Goal: Task Accomplishment & Management: Manage account settings

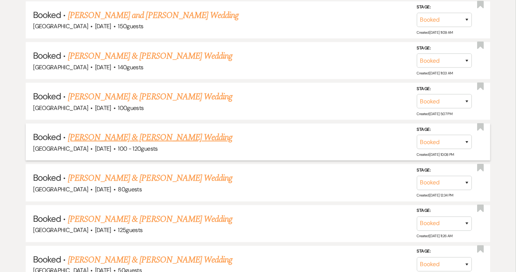
scroll to position [1267, 0]
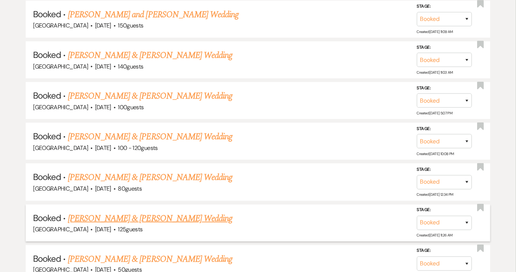
click at [140, 212] on link "[PERSON_NAME] & [PERSON_NAME] Wedding" at bounding box center [150, 218] width 164 height 13
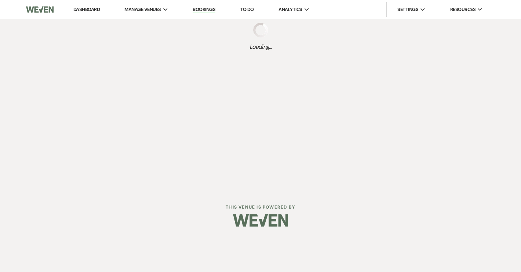
click at [140, 207] on div at bounding box center [260, 220] width 375 height 34
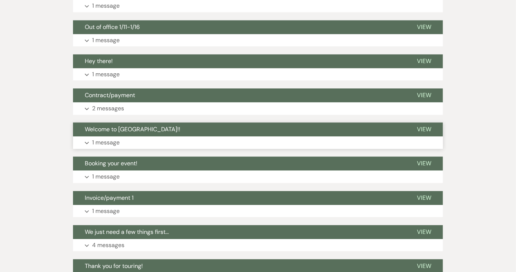
scroll to position [704, 0]
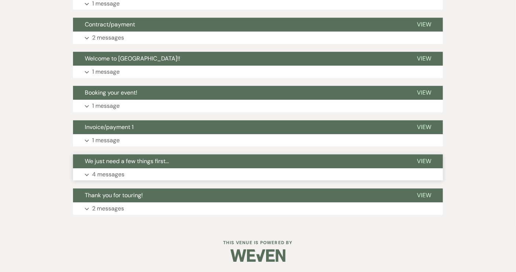
click at [159, 159] on span "We just need a few things first..." at bounding box center [127, 161] width 84 height 8
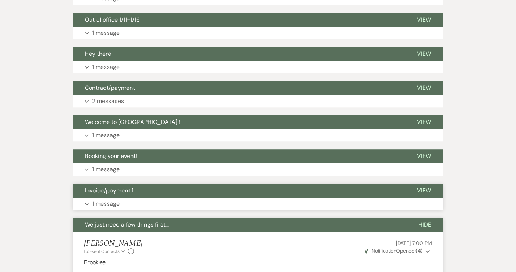
scroll to position [638, 0]
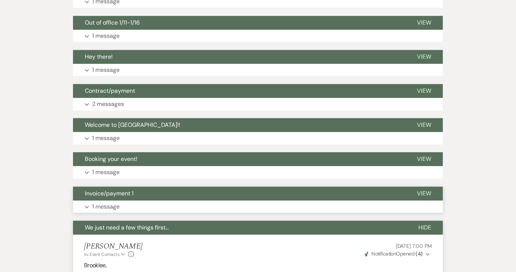
click at [118, 122] on span "Welcome to [GEOGRAPHIC_DATA]!!" at bounding box center [132, 125] width 95 height 8
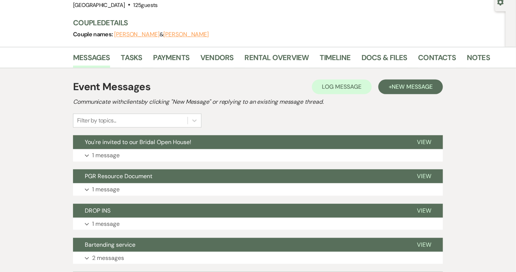
scroll to position [4, 0]
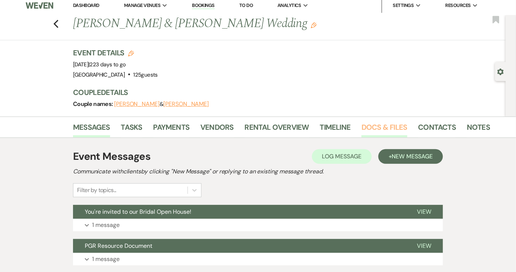
click at [393, 126] on link "Docs & Files" at bounding box center [383, 129] width 45 height 16
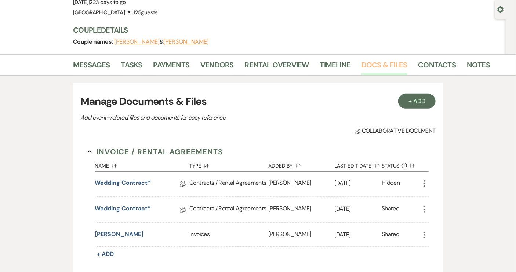
scroll to position [71, 0]
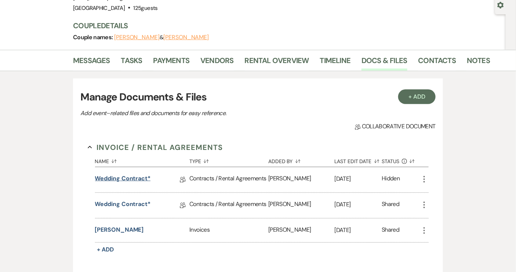
click at [129, 179] on link "Wedding Contract*" at bounding box center [123, 179] width 56 height 11
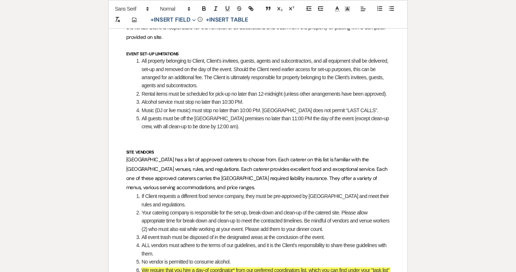
scroll to position [700, 0]
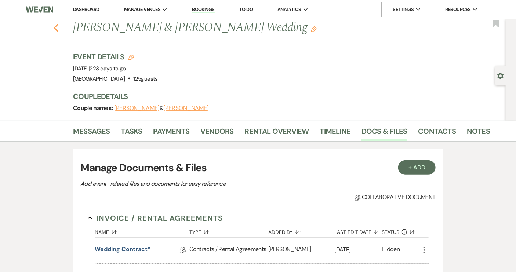
click at [58, 30] on use "button" at bounding box center [56, 28] width 5 height 8
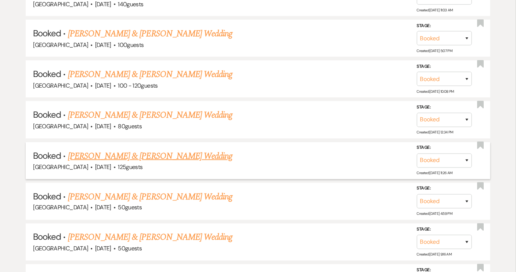
scroll to position [1334, 0]
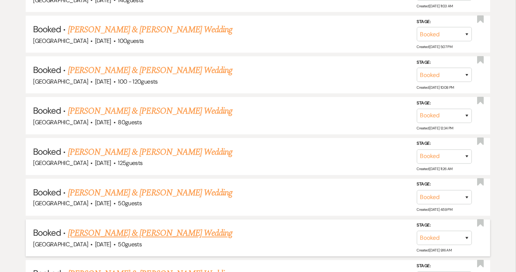
click at [164, 227] on link "[PERSON_NAME] & [PERSON_NAME] Wedding" at bounding box center [150, 233] width 164 height 13
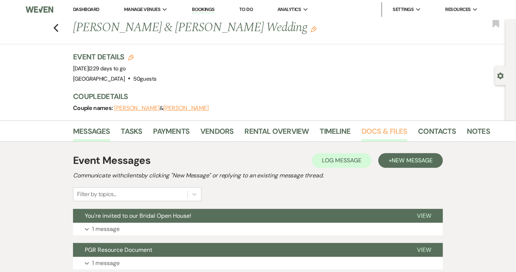
click at [394, 134] on link "Docs & Files" at bounding box center [383, 133] width 45 height 16
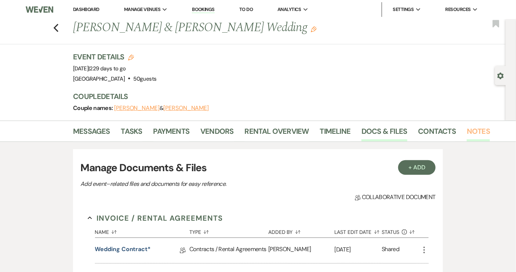
click at [470, 132] on link "Notes" at bounding box center [477, 133] width 23 height 16
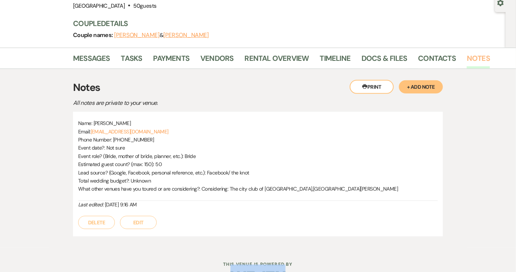
scroll to position [95, 0]
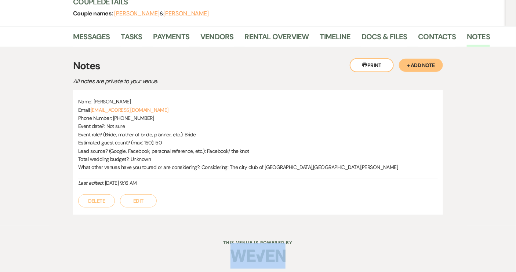
click at [418, 67] on button "+ Add Note" at bounding box center [421, 65] width 44 height 13
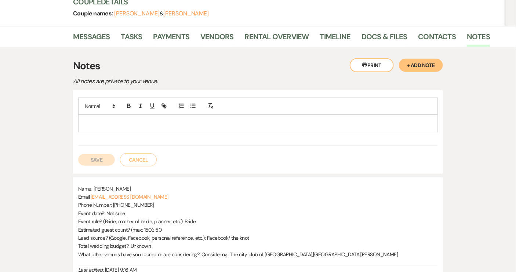
click at [90, 117] on div at bounding box center [257, 123] width 359 height 17
click at [100, 157] on button "Save" at bounding box center [96, 160] width 37 height 12
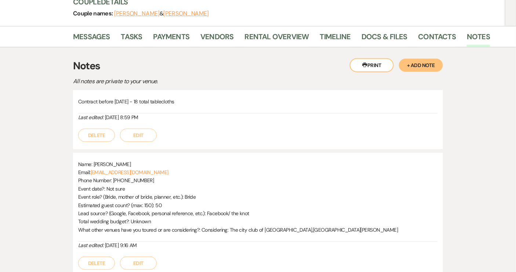
drag, startPoint x: 180, startPoint y: 100, endPoint x: 78, endPoint y: 102, distance: 101.2
click at [78, 102] on p "Contract before [DATE] - 18 total tablecloths" at bounding box center [257, 102] width 359 height 8
copy p "Contract before [DATE] - 18 total tablecloths"
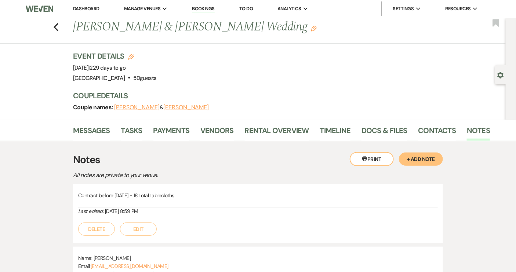
scroll to position [0, 0]
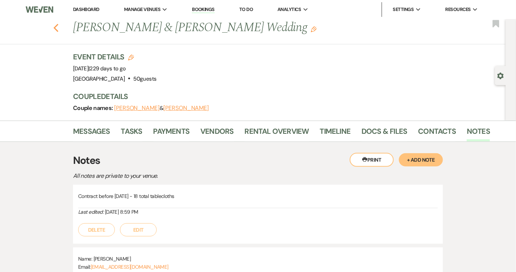
click at [59, 28] on icon "Previous" at bounding box center [56, 27] width 6 height 9
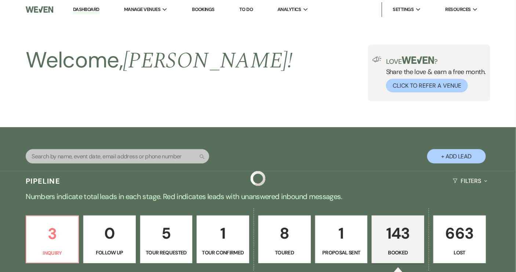
scroll to position [1334, 0]
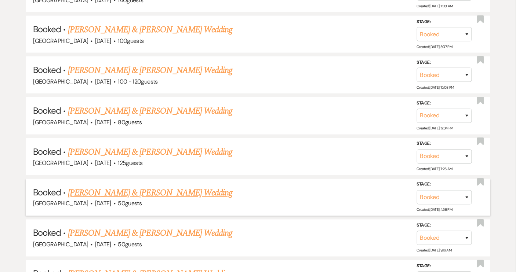
click at [167, 186] on link "[PERSON_NAME] & [PERSON_NAME] Wedding" at bounding box center [150, 192] width 164 height 13
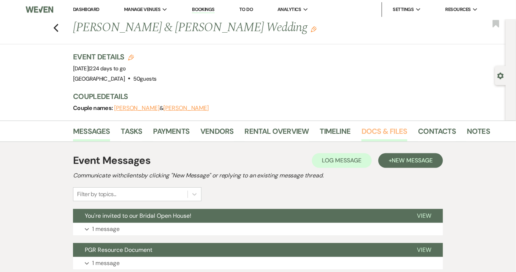
click at [389, 131] on link "Docs & Files" at bounding box center [383, 133] width 45 height 16
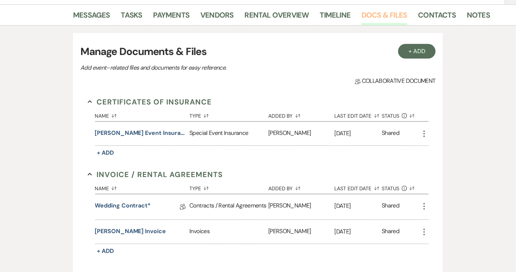
scroll to position [133, 0]
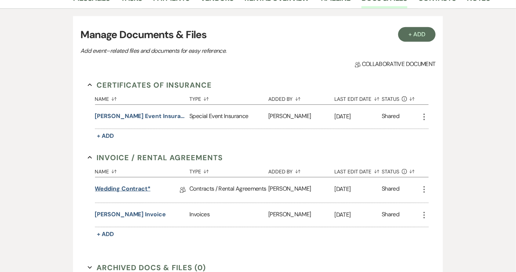
click at [138, 188] on link "Wedding Contract*" at bounding box center [123, 189] width 56 height 11
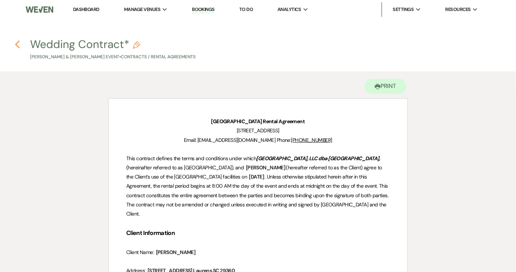
click at [17, 45] on use "button" at bounding box center [17, 44] width 5 height 8
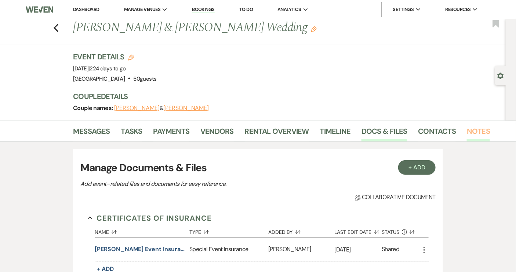
click at [469, 131] on link "Notes" at bounding box center [477, 133] width 23 height 16
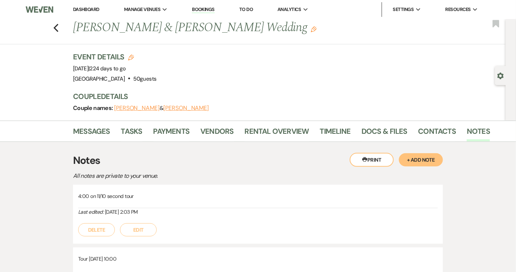
click at [420, 157] on button "+ Add Note" at bounding box center [421, 159] width 44 height 13
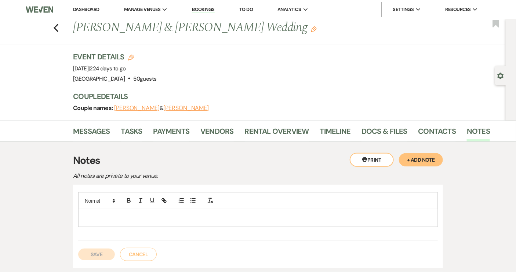
click at [84, 211] on div at bounding box center [257, 217] width 359 height 17
click at [94, 250] on button "Save" at bounding box center [96, 255] width 37 height 12
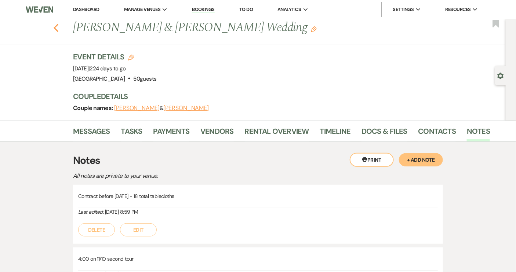
click at [58, 26] on use "button" at bounding box center [56, 28] width 5 height 8
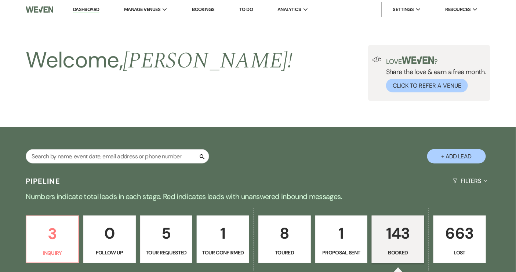
scroll to position [1334, 0]
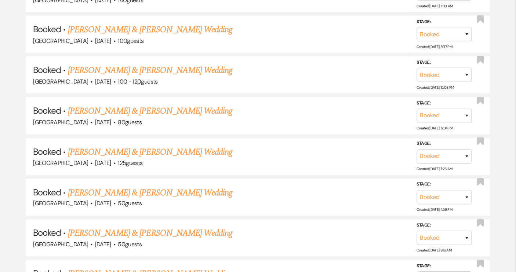
click at [141, 105] on link "[PERSON_NAME] & [PERSON_NAME] Wedding" at bounding box center [150, 111] width 164 height 13
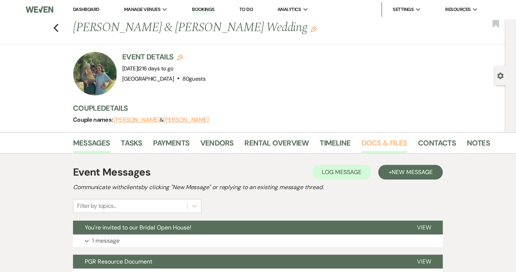
click at [398, 142] on link "Docs & Files" at bounding box center [383, 145] width 45 height 16
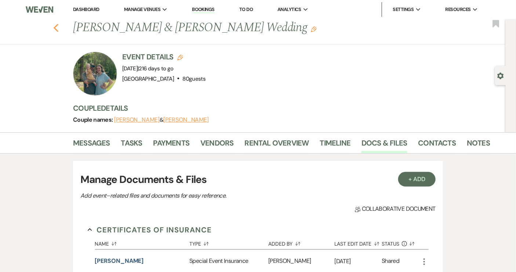
click at [58, 24] on icon "Previous" at bounding box center [56, 27] width 6 height 9
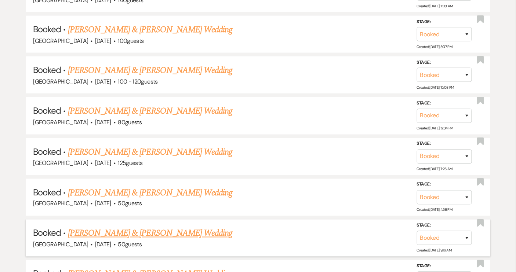
scroll to position [1367, 0]
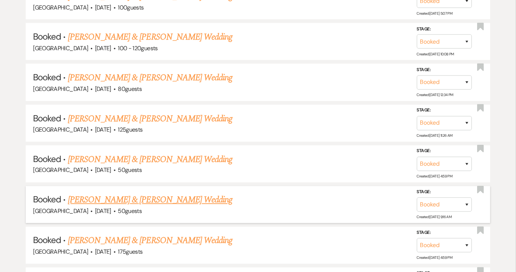
click at [165, 234] on link "[PERSON_NAME] & [PERSON_NAME] Wedding" at bounding box center [150, 240] width 164 height 13
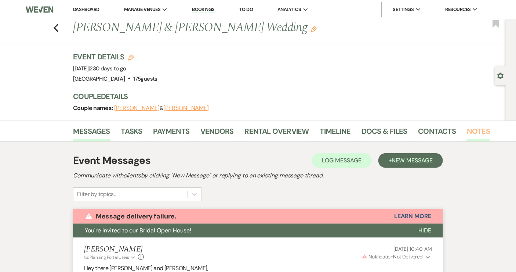
click at [470, 130] on link "Notes" at bounding box center [477, 133] width 23 height 16
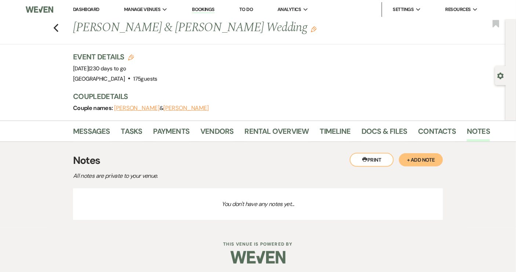
click at [431, 163] on button "+ Add Note" at bounding box center [421, 159] width 44 height 13
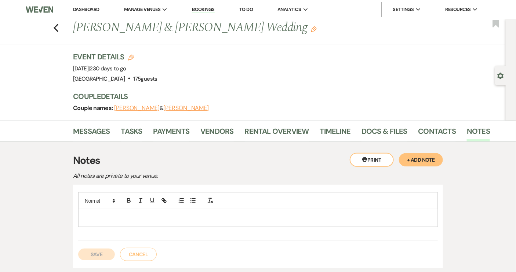
click at [109, 214] on p at bounding box center [258, 218] width 348 height 8
click at [92, 255] on button "Save" at bounding box center [96, 255] width 37 height 12
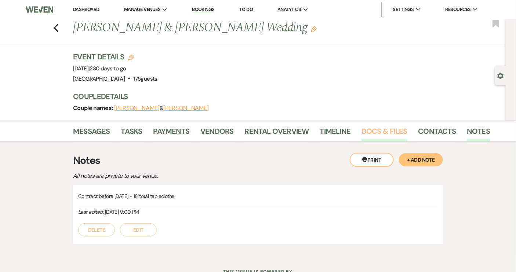
click at [387, 131] on link "Docs & Files" at bounding box center [383, 133] width 45 height 16
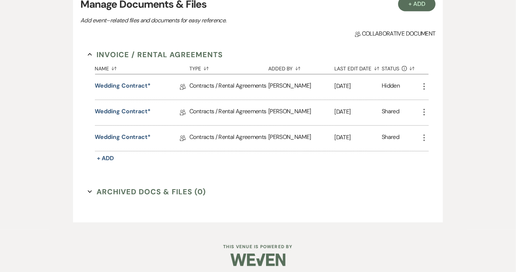
scroll to position [168, 0]
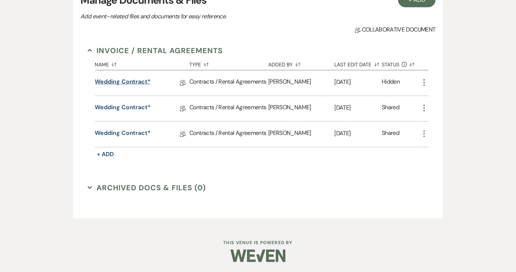
click at [144, 83] on link "Wedding Contract*" at bounding box center [123, 82] width 56 height 11
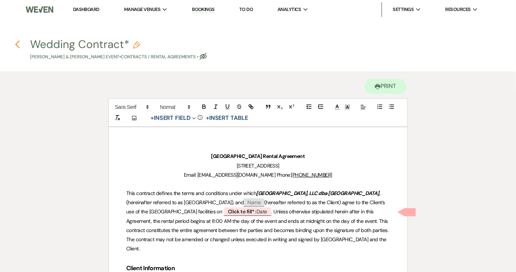
click at [19, 41] on use "button" at bounding box center [17, 44] width 5 height 8
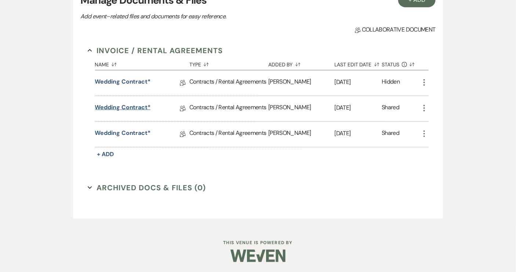
click at [140, 103] on link "Wedding Contract*" at bounding box center [123, 108] width 56 height 11
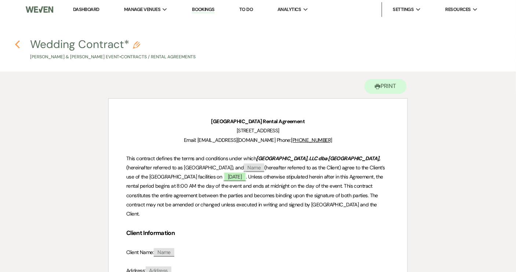
click at [18, 44] on icon "Previous" at bounding box center [18, 44] width 6 height 9
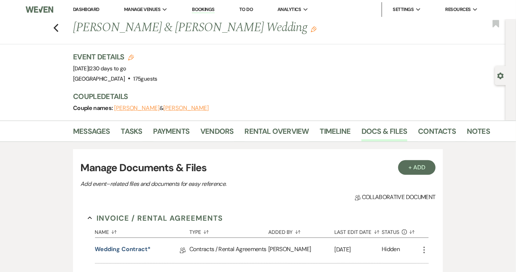
scroll to position [168, 0]
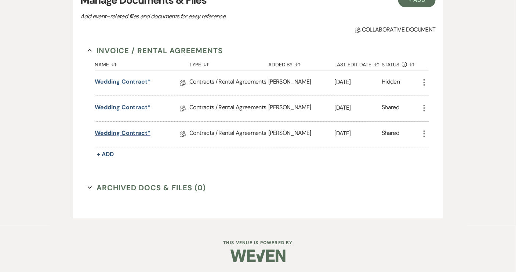
click at [114, 135] on link "Wedding Contract*" at bounding box center [123, 134] width 56 height 11
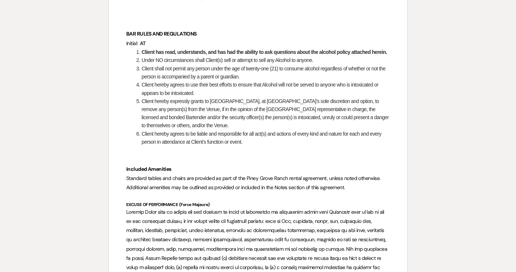
scroll to position [1433, 0]
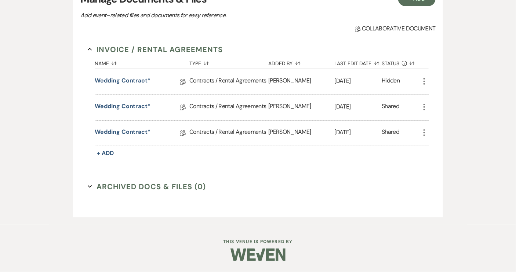
scroll to position [168, 0]
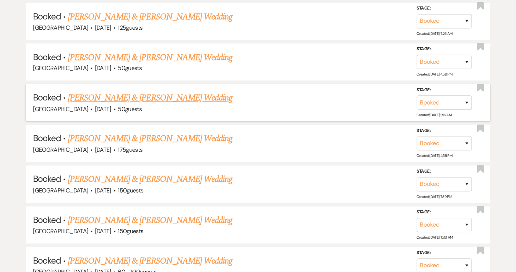
scroll to position [1501, 0]
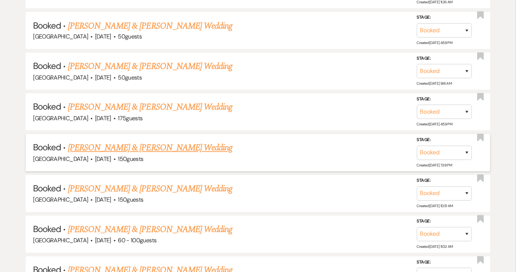
click at [139, 142] on link "[PERSON_NAME] & [PERSON_NAME] Wedding" at bounding box center [150, 148] width 164 height 13
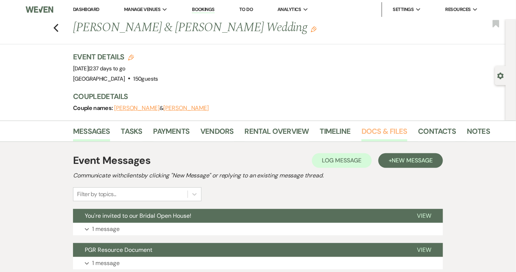
click at [384, 129] on link "Docs & Files" at bounding box center [383, 133] width 45 height 16
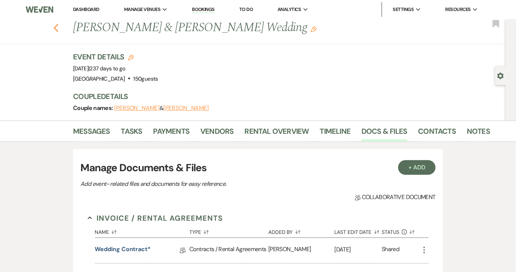
click at [58, 29] on use "button" at bounding box center [56, 28] width 5 height 8
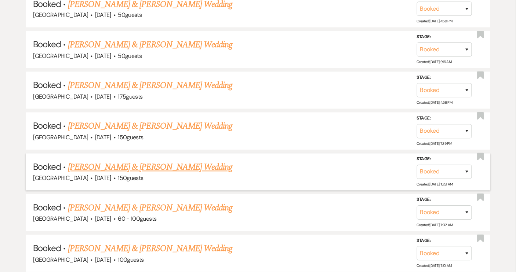
scroll to position [1534, 0]
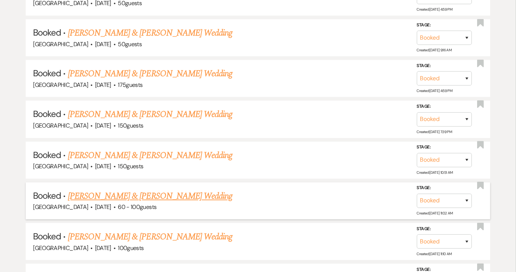
click at [150, 190] on link "[PERSON_NAME] & [PERSON_NAME] Wedding" at bounding box center [150, 196] width 164 height 13
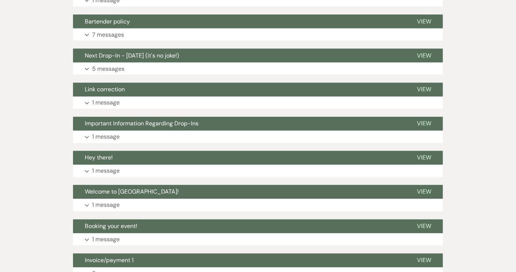
scroll to position [434, 0]
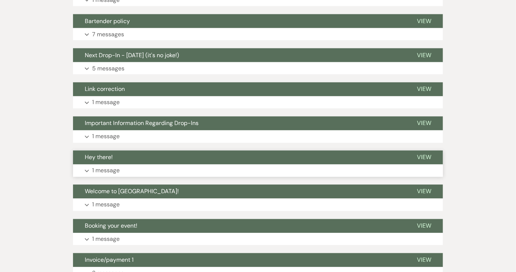
click at [113, 160] on button "Hey there!" at bounding box center [239, 158] width 332 height 14
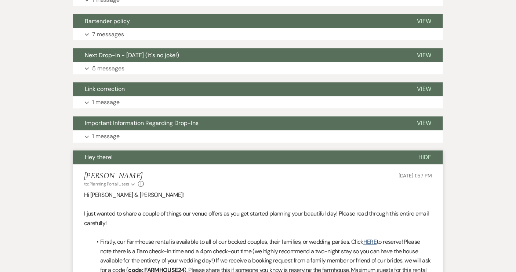
click at [113, 160] on button "Hey there!" at bounding box center [239, 158] width 333 height 14
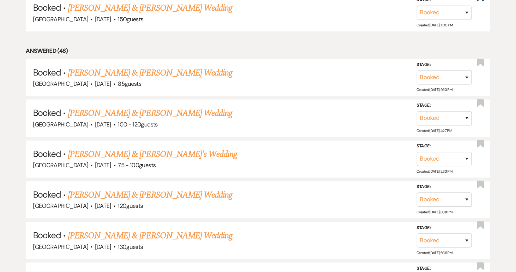
scroll to position [1534, 0]
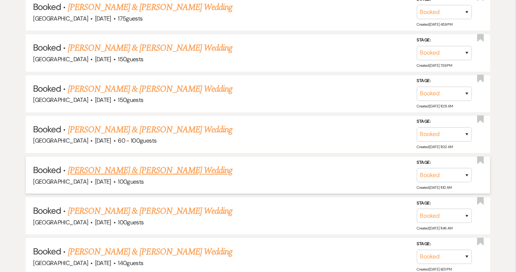
click at [141, 164] on link "[PERSON_NAME] & [PERSON_NAME] Wedding" at bounding box center [150, 170] width 164 height 13
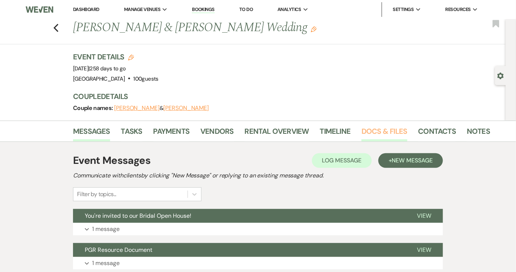
click at [378, 133] on link "Docs & Files" at bounding box center [383, 133] width 45 height 16
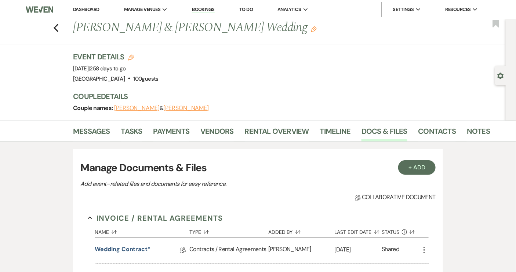
click at [61, 29] on div "Previous [PERSON_NAME] & [PERSON_NAME] Wedding Edit Bookmark" at bounding box center [250, 31] width 509 height 25
click at [59, 26] on icon "Previous" at bounding box center [56, 27] width 6 height 9
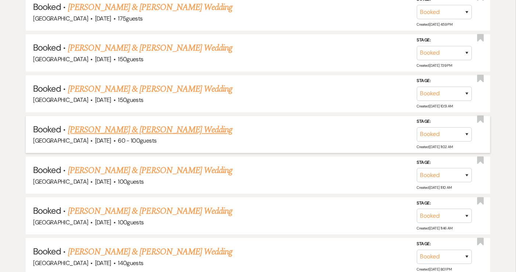
scroll to position [1634, 0]
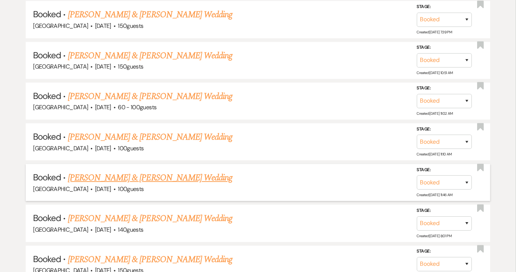
click at [112, 171] on link "[PERSON_NAME] & [PERSON_NAME] Wedding" at bounding box center [150, 177] width 164 height 13
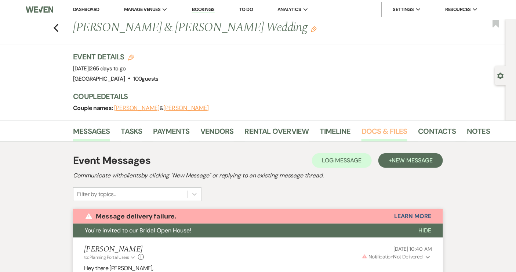
click at [392, 133] on link "Docs & Files" at bounding box center [383, 133] width 45 height 16
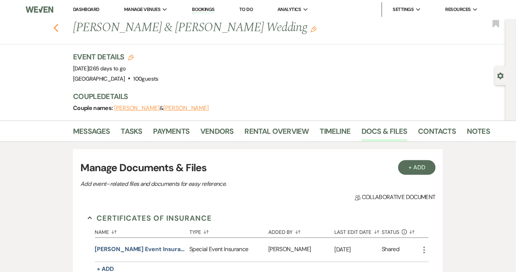
click at [58, 29] on use "button" at bounding box center [56, 28] width 5 height 8
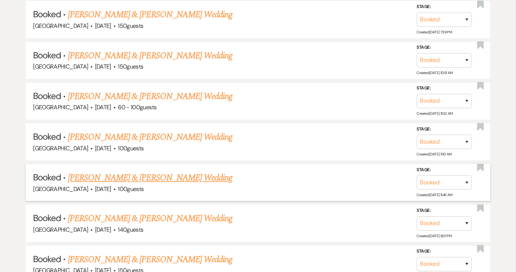
scroll to position [1700, 0]
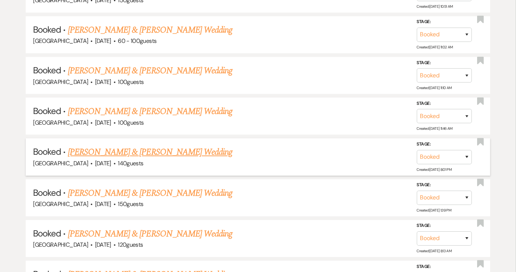
click at [140, 146] on link "[PERSON_NAME] & [PERSON_NAME] Wedding" at bounding box center [150, 152] width 164 height 13
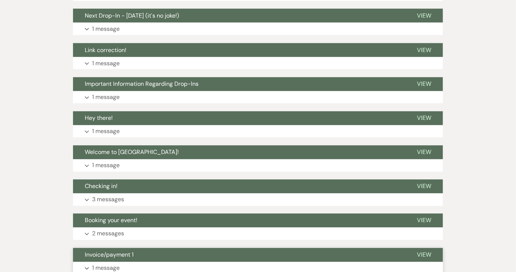
scroll to position [421, 0]
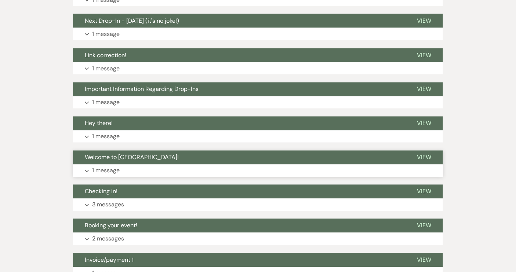
click at [131, 161] on button "Welcome to [GEOGRAPHIC_DATA]!" at bounding box center [239, 158] width 332 height 14
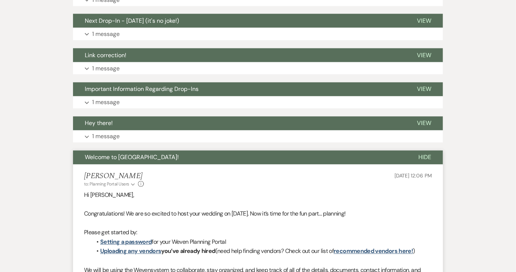
click at [131, 160] on span "Welcome to [GEOGRAPHIC_DATA]!" at bounding box center [132, 158] width 94 height 8
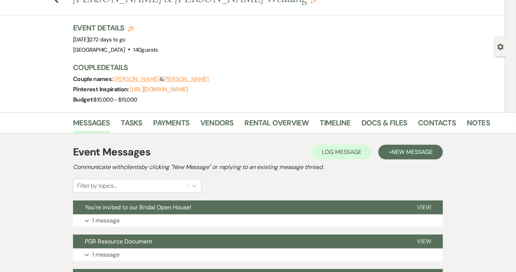
scroll to position [21, 0]
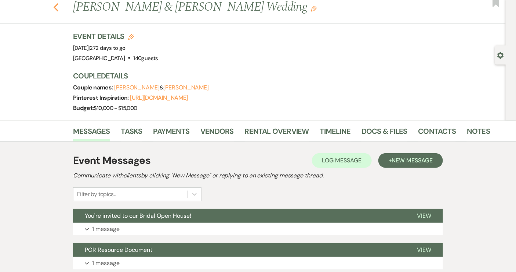
click at [55, 5] on icon "Previous" at bounding box center [56, 7] width 6 height 9
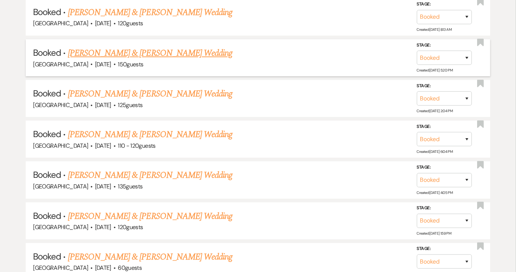
scroll to position [1934, 0]
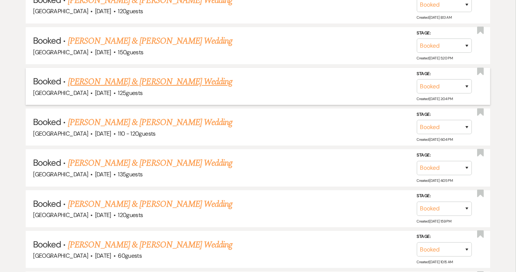
click at [162, 75] on link "[PERSON_NAME] & [PERSON_NAME] Wedding" at bounding box center [150, 81] width 164 height 13
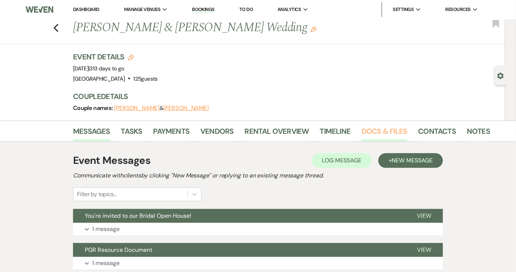
click at [374, 130] on link "Docs & Files" at bounding box center [383, 133] width 45 height 16
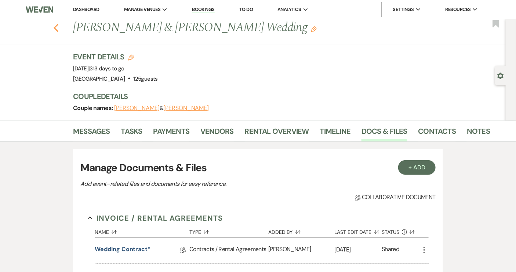
click at [56, 28] on icon "Previous" at bounding box center [56, 27] width 6 height 9
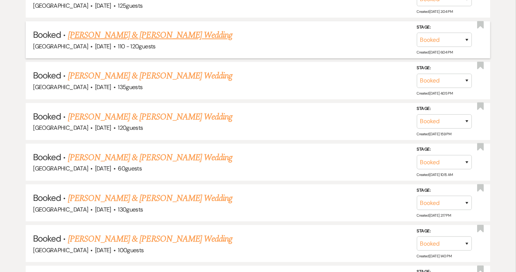
scroll to position [1901, 0]
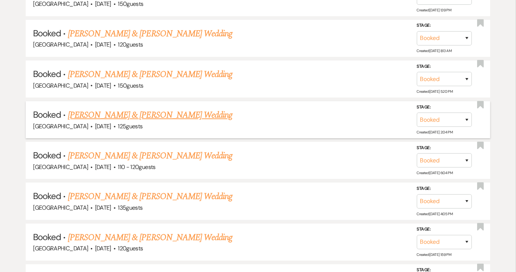
drag, startPoint x: 157, startPoint y: 130, endPoint x: 245, endPoint y: 106, distance: 91.4
click at [245, 122] on div "[GEOGRAPHIC_DATA] · [DATE] · 125 guests" at bounding box center [257, 127] width 449 height 10
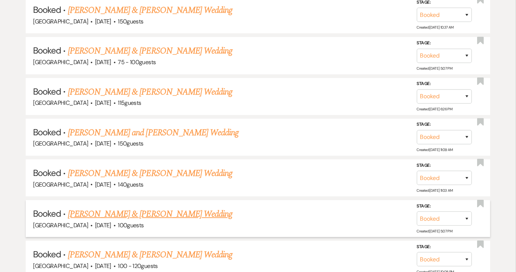
scroll to position [1134, 0]
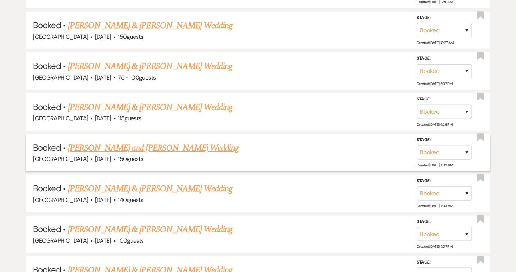
click at [181, 142] on link "[PERSON_NAME] and [PERSON_NAME] Wedding" at bounding box center [153, 148] width 171 height 13
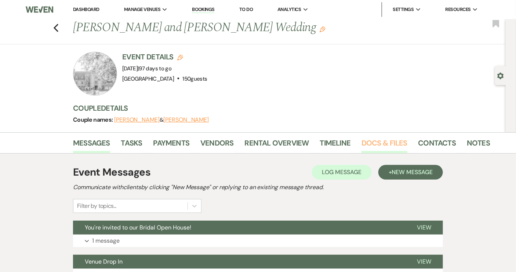
click at [369, 140] on link "Docs & Files" at bounding box center [383, 145] width 45 height 16
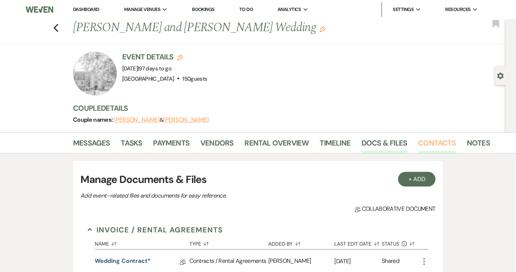
click at [436, 144] on link "Contacts" at bounding box center [437, 145] width 38 height 16
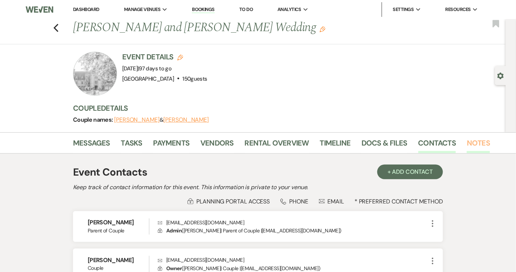
click at [472, 144] on link "Notes" at bounding box center [477, 145] width 23 height 16
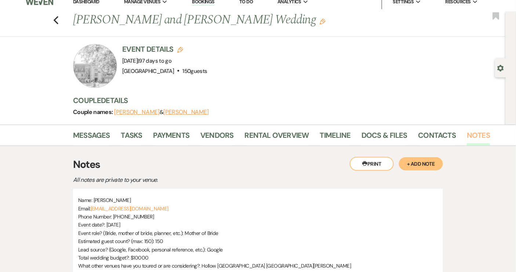
scroll to position [6, 0]
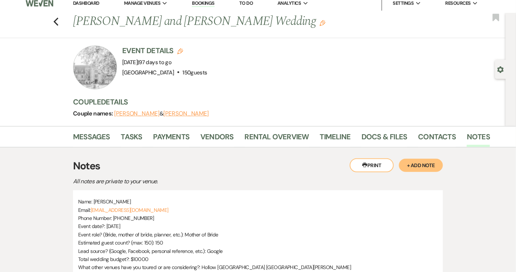
click at [419, 164] on button "+ Add Note" at bounding box center [421, 165] width 44 height 13
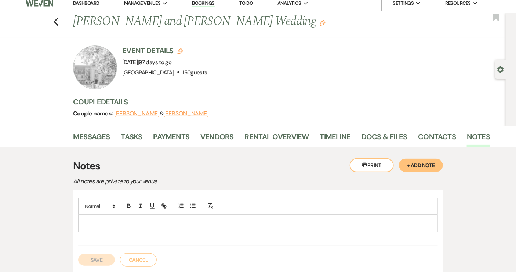
click at [83, 216] on div at bounding box center [257, 223] width 359 height 17
click at [94, 262] on button "Save" at bounding box center [96, 260] width 37 height 12
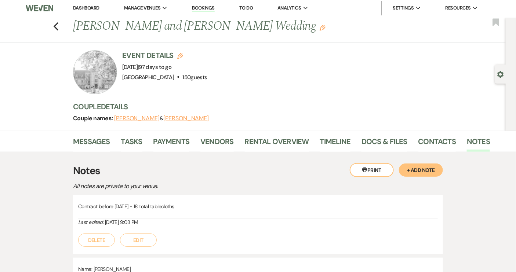
scroll to position [0, 0]
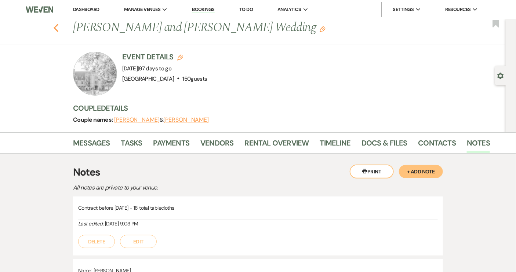
click at [59, 28] on icon "Previous" at bounding box center [56, 27] width 6 height 9
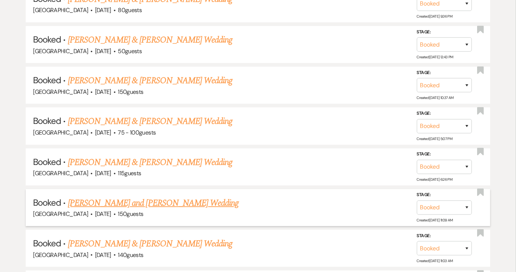
scroll to position [1067, 0]
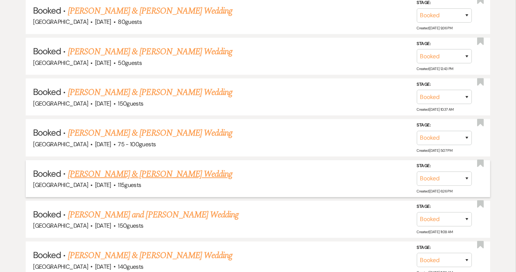
click at [190, 168] on link "[PERSON_NAME] & [PERSON_NAME] Wedding" at bounding box center [150, 174] width 164 height 13
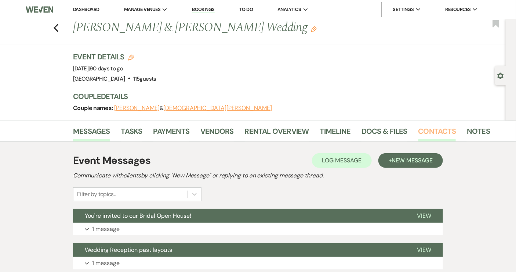
click at [439, 130] on link "Contacts" at bounding box center [437, 133] width 38 height 16
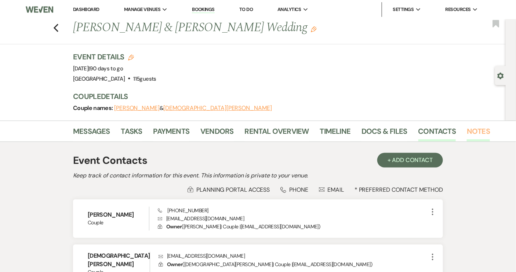
click at [477, 130] on link "Notes" at bounding box center [477, 133] width 23 height 16
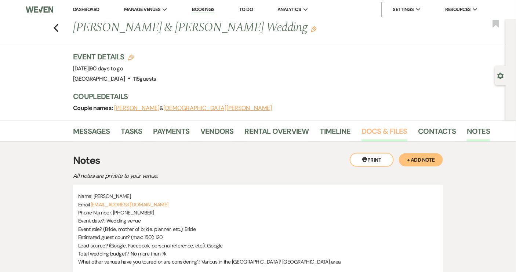
click at [380, 133] on link "Docs & Files" at bounding box center [383, 133] width 45 height 16
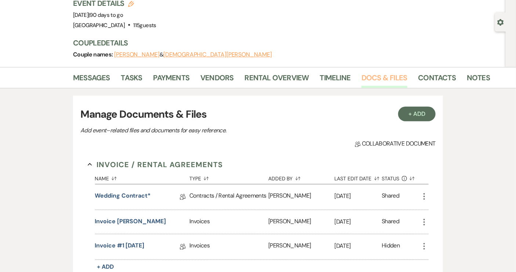
scroll to position [66, 0]
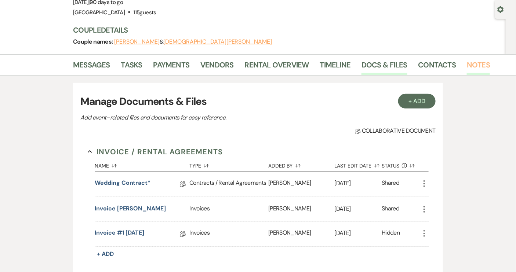
click at [468, 67] on link "Notes" at bounding box center [477, 67] width 23 height 16
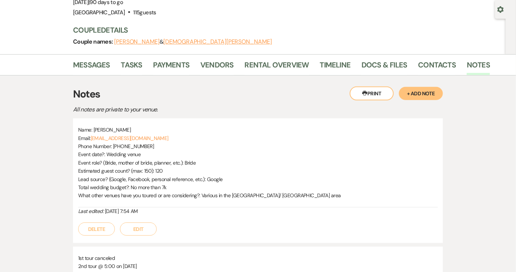
click at [430, 92] on button "+ Add Note" at bounding box center [421, 93] width 44 height 13
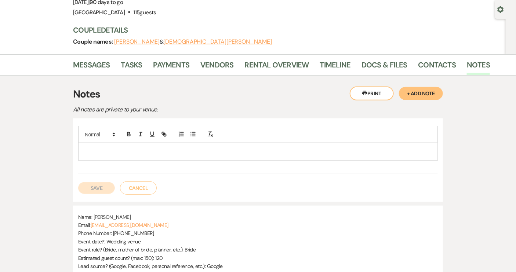
click at [98, 149] on p at bounding box center [258, 151] width 348 height 8
click at [98, 187] on button "Save" at bounding box center [96, 188] width 37 height 12
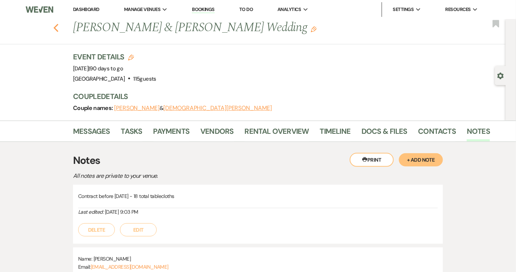
click at [58, 29] on use "button" at bounding box center [56, 28] width 5 height 8
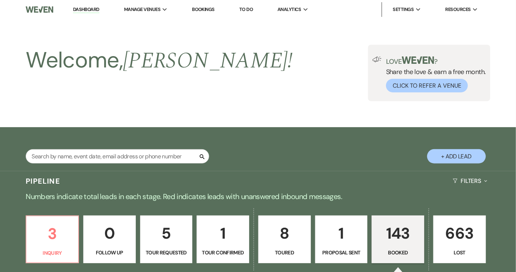
scroll to position [1067, 0]
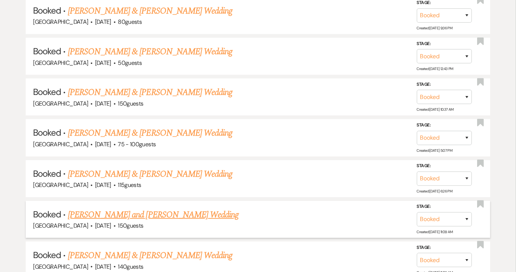
click at [170, 208] on link "[PERSON_NAME] and [PERSON_NAME] Wedding" at bounding box center [153, 214] width 171 height 13
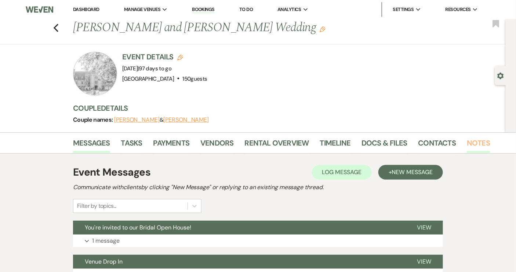
click at [485, 143] on link "Notes" at bounding box center [477, 145] width 23 height 16
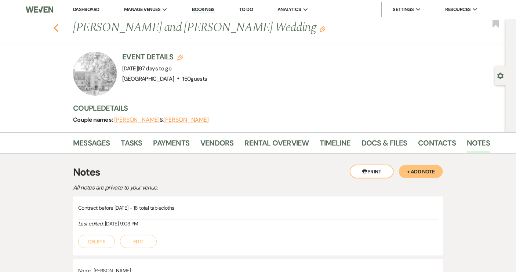
click at [58, 26] on use "button" at bounding box center [56, 28] width 5 height 8
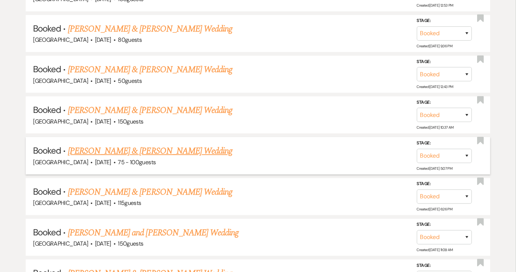
scroll to position [1034, 0]
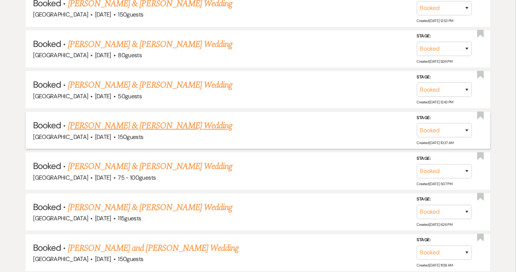
click at [138, 119] on link "[PERSON_NAME] & [PERSON_NAME] Wedding" at bounding box center [150, 125] width 164 height 13
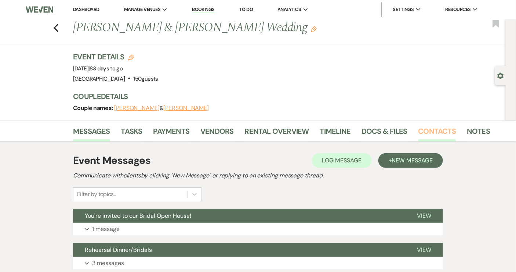
click at [439, 131] on link "Contacts" at bounding box center [437, 133] width 38 height 16
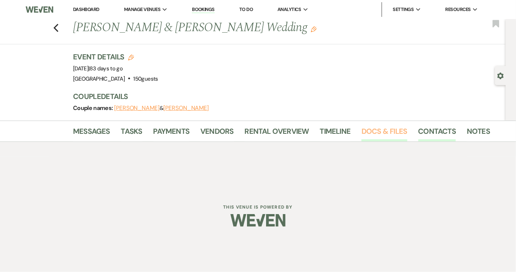
click at [384, 133] on link "Docs & Files" at bounding box center [383, 133] width 45 height 16
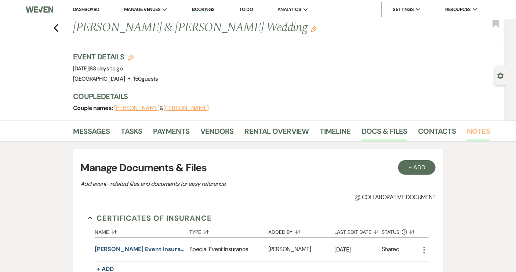
click at [478, 131] on link "Notes" at bounding box center [477, 133] width 23 height 16
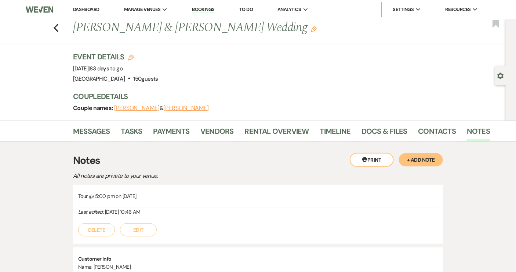
click at [428, 155] on button "+ Add Note" at bounding box center [421, 159] width 44 height 13
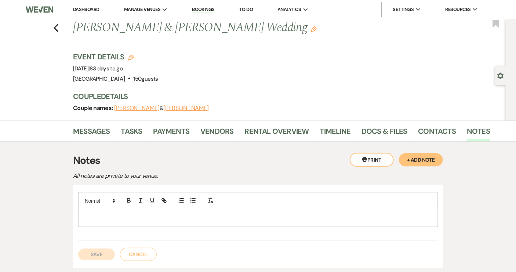
click at [103, 219] on p at bounding box center [258, 218] width 348 height 8
click at [99, 249] on button "Save" at bounding box center [96, 255] width 37 height 12
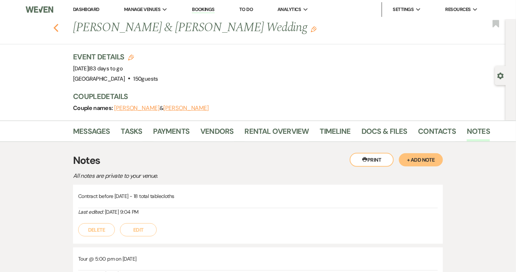
click at [57, 28] on use "button" at bounding box center [56, 28] width 5 height 8
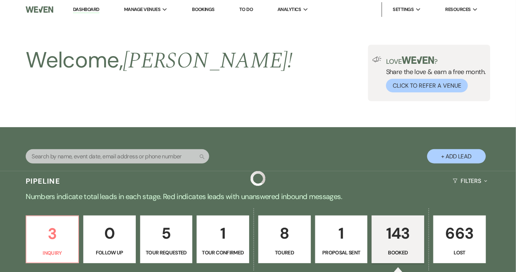
scroll to position [1034, 0]
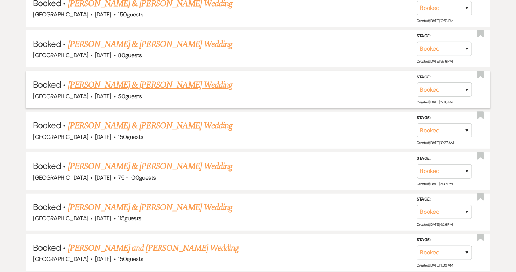
click at [114, 78] on link "[PERSON_NAME] & [PERSON_NAME] Wedding" at bounding box center [150, 84] width 164 height 13
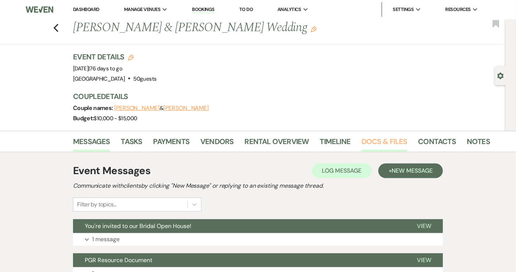
click at [396, 141] on link "Docs & Files" at bounding box center [383, 144] width 45 height 16
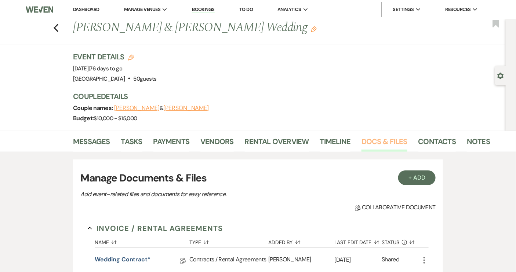
scroll to position [33, 0]
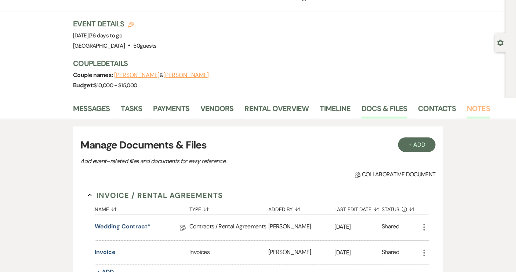
click at [471, 107] on link "Notes" at bounding box center [477, 111] width 23 height 16
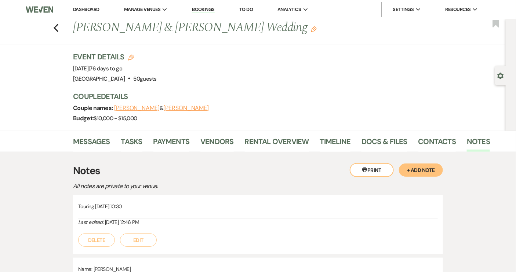
click at [416, 166] on button "+ Add Note" at bounding box center [421, 170] width 44 height 13
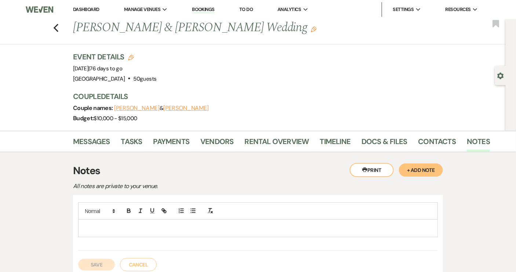
click at [99, 225] on p at bounding box center [258, 228] width 348 height 8
click at [95, 261] on button "Save" at bounding box center [96, 265] width 37 height 12
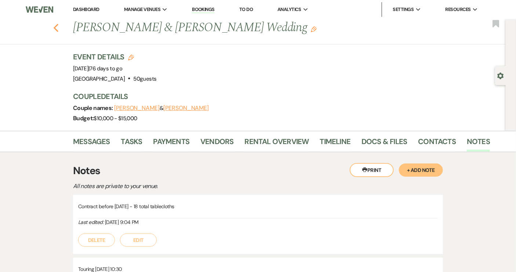
click at [59, 24] on icon "Previous" at bounding box center [56, 27] width 6 height 9
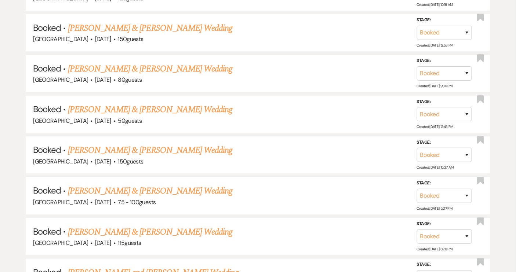
scroll to position [967, 0]
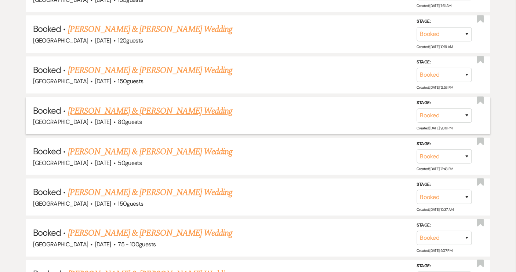
click at [133, 107] on link "[PERSON_NAME] & [PERSON_NAME] Wedding" at bounding box center [150, 111] width 164 height 13
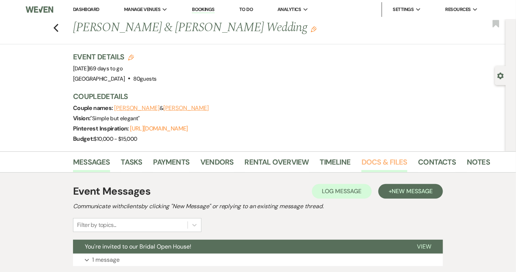
click at [388, 162] on link "Docs & Files" at bounding box center [383, 164] width 45 height 16
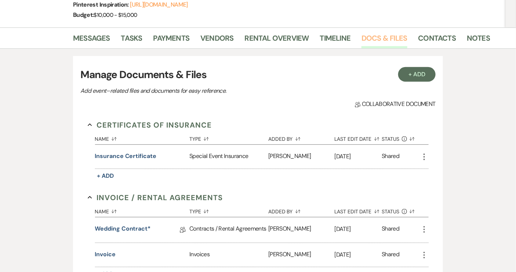
scroll to position [33, 0]
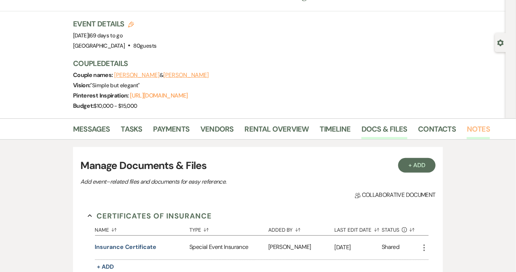
click at [479, 128] on link "Notes" at bounding box center [477, 131] width 23 height 16
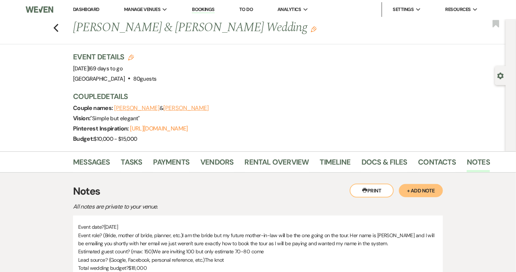
click at [410, 192] on button "+ Add Note" at bounding box center [421, 190] width 44 height 13
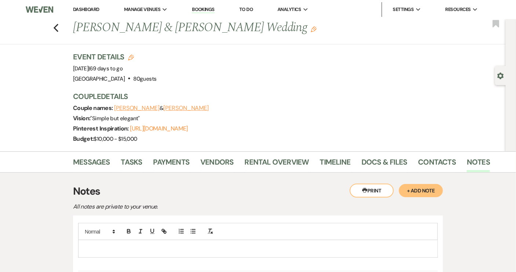
click at [100, 249] on p at bounding box center [258, 249] width 348 height 8
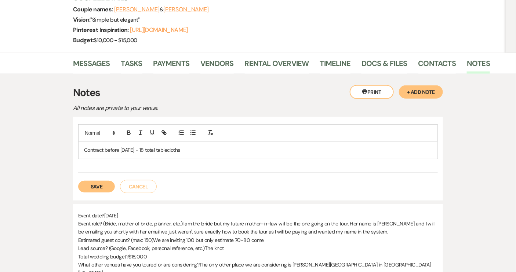
scroll to position [100, 0]
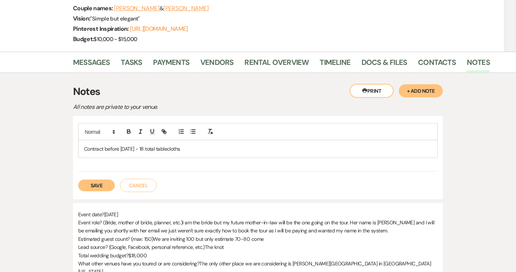
click at [103, 186] on button "Save" at bounding box center [96, 186] width 37 height 12
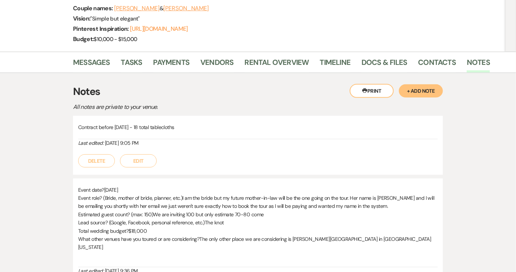
scroll to position [0, 0]
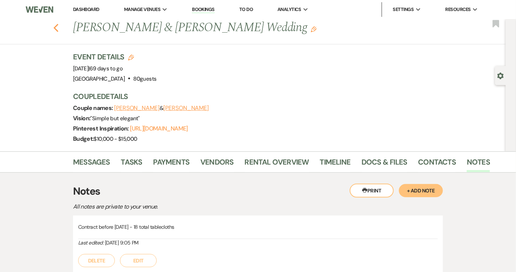
click at [56, 29] on icon "Previous" at bounding box center [56, 27] width 6 height 9
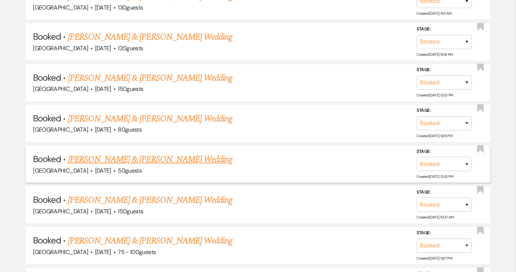
scroll to position [901, 0]
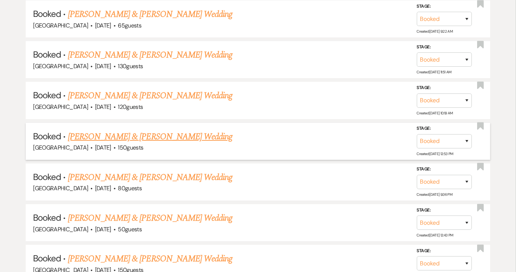
click at [127, 130] on link "[PERSON_NAME] & [PERSON_NAME] Wedding" at bounding box center [150, 136] width 164 height 13
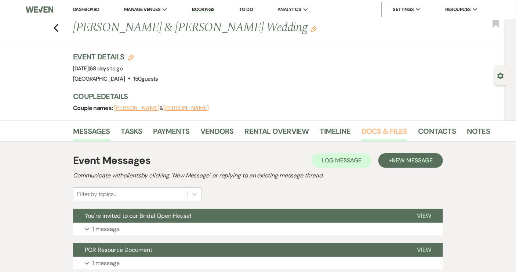
click at [363, 135] on link "Docs & Files" at bounding box center [383, 133] width 45 height 16
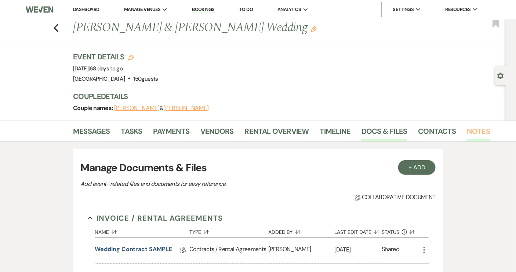
click at [470, 131] on link "Notes" at bounding box center [477, 133] width 23 height 16
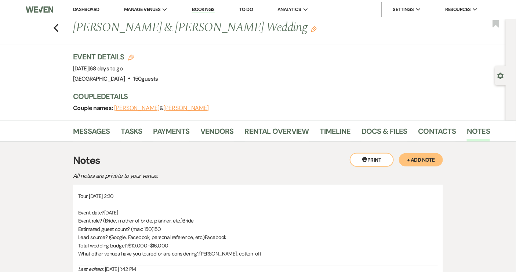
click at [421, 160] on button "+ Add Note" at bounding box center [421, 159] width 44 height 13
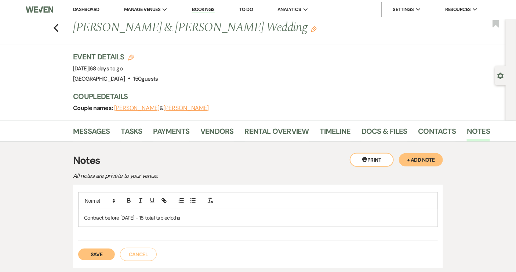
click at [105, 253] on button "Save" at bounding box center [96, 255] width 37 height 12
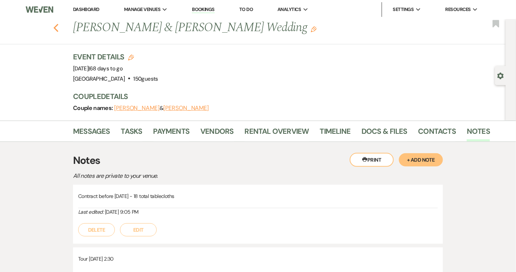
click at [58, 30] on use "button" at bounding box center [56, 28] width 5 height 8
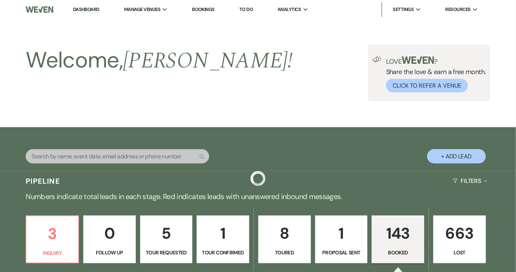
scroll to position [901, 0]
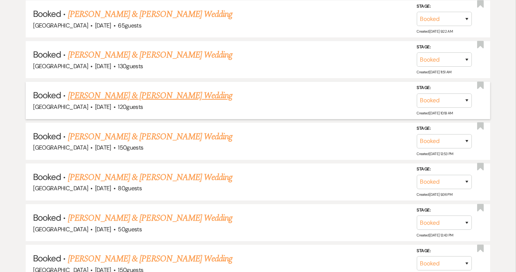
click at [139, 91] on link "[PERSON_NAME] & [PERSON_NAME] Wedding" at bounding box center [150, 95] width 164 height 13
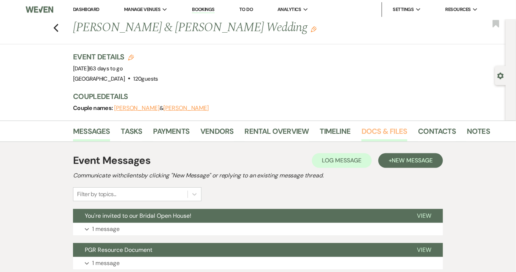
click at [380, 131] on link "Docs & Files" at bounding box center [383, 133] width 45 height 16
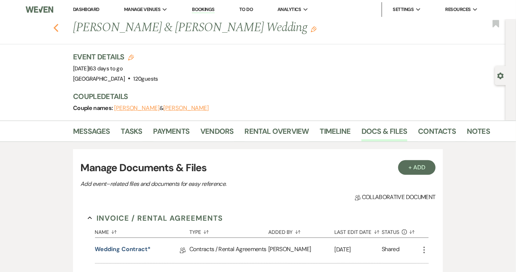
click at [58, 29] on use "button" at bounding box center [56, 28] width 5 height 8
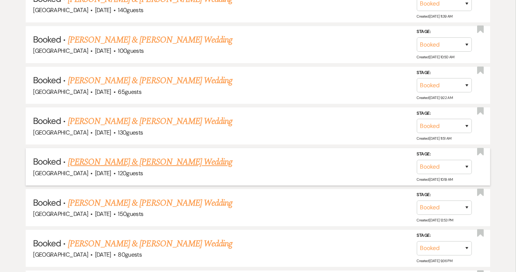
scroll to position [834, 0]
click at [143, 115] on link "[PERSON_NAME] & [PERSON_NAME] Wedding" at bounding box center [150, 121] width 164 height 13
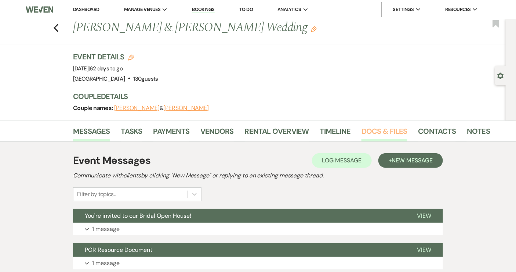
click at [387, 132] on link "Docs & Files" at bounding box center [383, 133] width 45 height 16
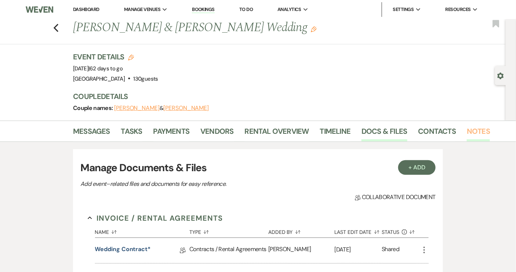
click at [472, 131] on link "Notes" at bounding box center [477, 133] width 23 height 16
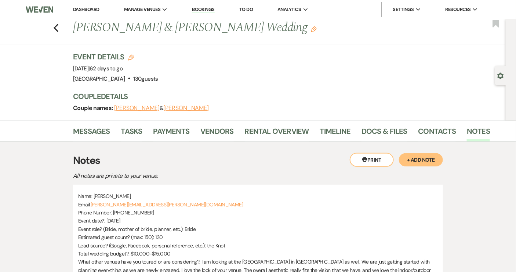
click at [406, 160] on button "+ Add Note" at bounding box center [421, 159] width 44 height 13
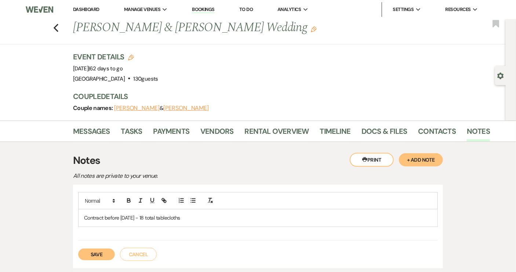
click at [99, 252] on button "Save" at bounding box center [96, 255] width 37 height 12
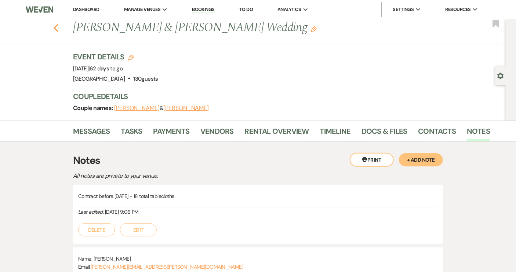
click at [58, 28] on icon "Previous" at bounding box center [56, 27] width 6 height 9
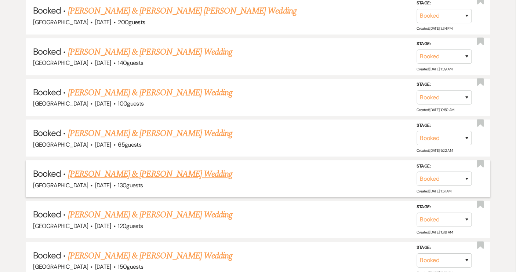
scroll to position [767, 0]
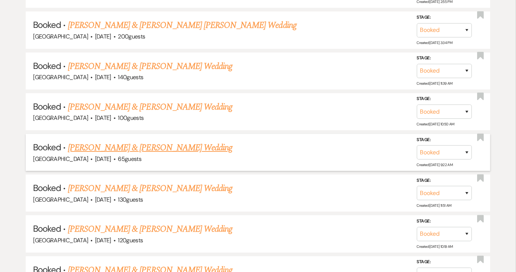
click at [116, 160] on span "·" at bounding box center [114, 160] width 2 height 0
click at [200, 143] on link "[PERSON_NAME] & [PERSON_NAME] Wedding" at bounding box center [150, 147] width 164 height 13
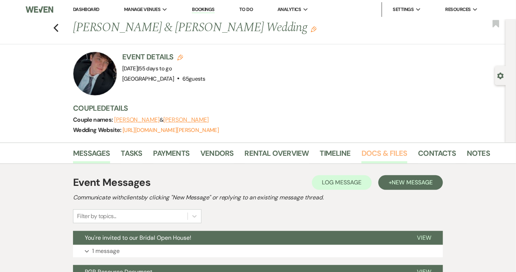
click at [382, 158] on link "Docs & Files" at bounding box center [383, 155] width 45 height 16
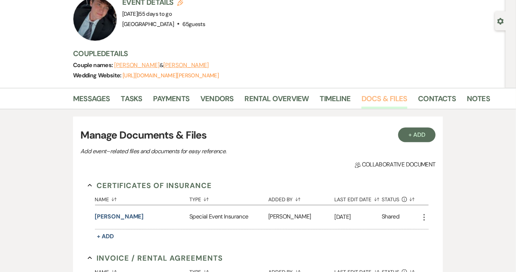
scroll to position [33, 0]
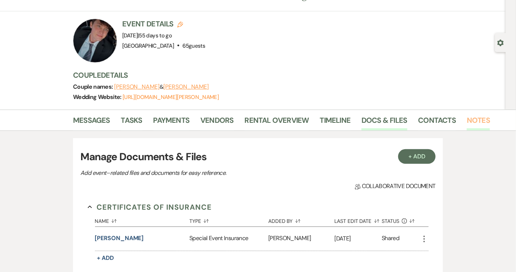
click at [468, 118] on link "Notes" at bounding box center [477, 122] width 23 height 16
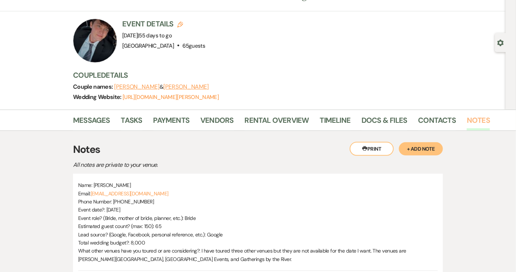
scroll to position [33, 0]
click at [416, 147] on button "+ Add Note" at bounding box center [421, 148] width 44 height 13
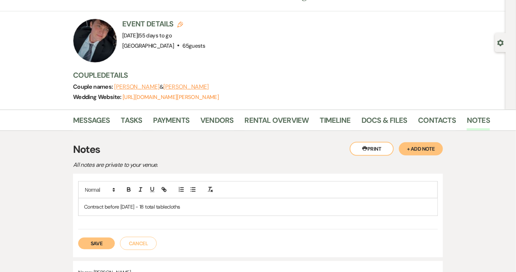
click at [98, 239] on button "Save" at bounding box center [96, 244] width 37 height 12
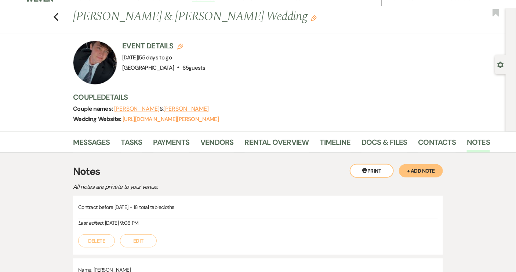
scroll to position [0, 0]
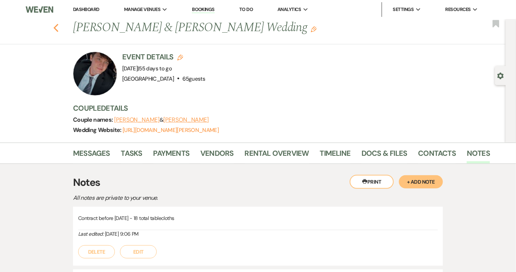
click at [59, 27] on icon "Previous" at bounding box center [56, 27] width 6 height 9
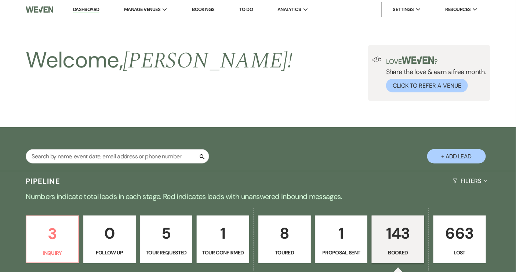
scroll to position [767, 0]
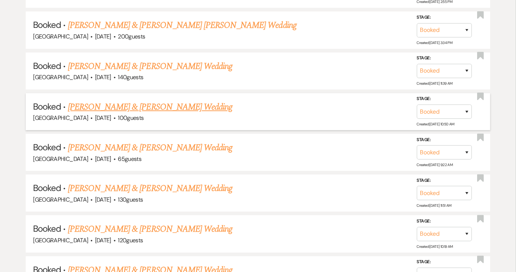
click at [138, 102] on link "[PERSON_NAME] & [PERSON_NAME] Wedding" at bounding box center [150, 106] width 164 height 13
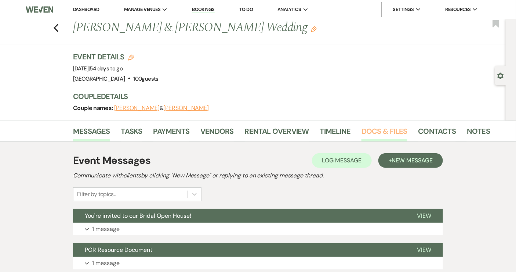
click at [388, 131] on link "Docs & Files" at bounding box center [383, 133] width 45 height 16
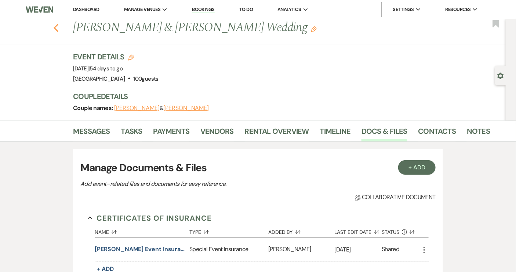
click at [57, 25] on icon "Previous" at bounding box center [56, 27] width 6 height 9
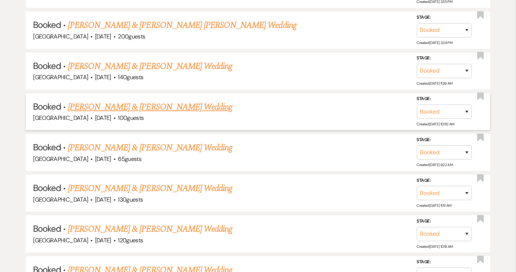
scroll to position [734, 0]
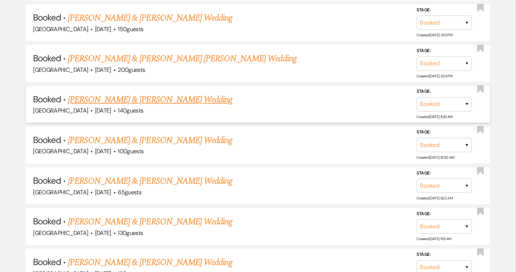
click at [108, 95] on link "[PERSON_NAME] & [PERSON_NAME] Wedding" at bounding box center [150, 99] width 164 height 13
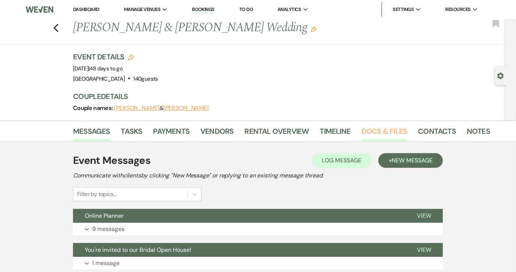
click at [396, 131] on link "Docs & Files" at bounding box center [383, 133] width 45 height 16
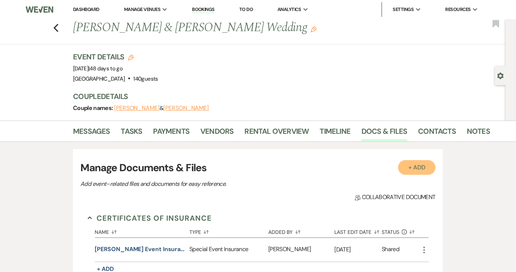
click at [418, 169] on button "+ Add" at bounding box center [416, 167] width 37 height 15
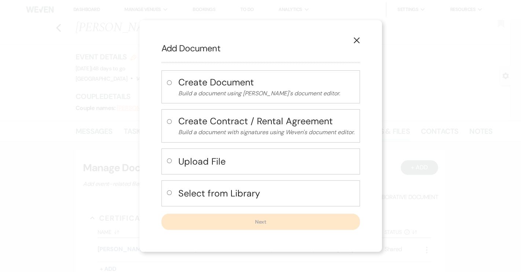
click at [354, 42] on icon "X" at bounding box center [356, 40] width 7 height 7
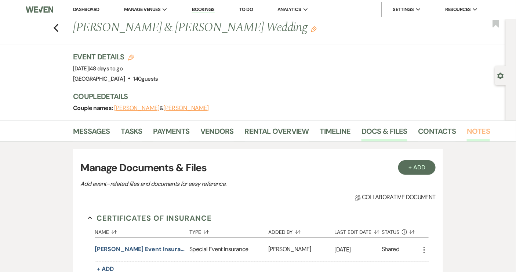
click at [473, 131] on link "Notes" at bounding box center [477, 133] width 23 height 16
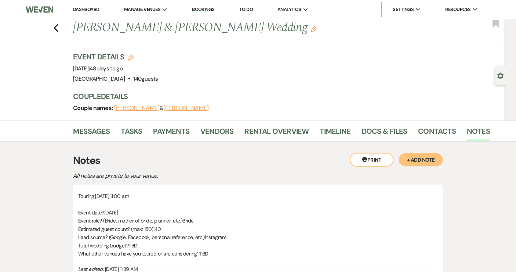
click at [422, 159] on button "+ Add Note" at bounding box center [421, 159] width 44 height 13
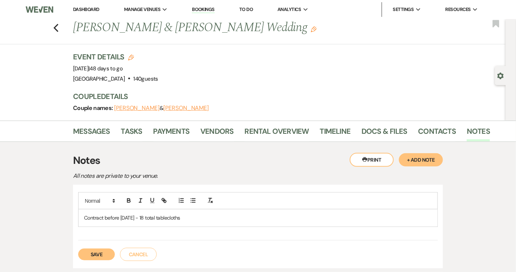
click at [98, 253] on button "Save" at bounding box center [96, 255] width 37 height 12
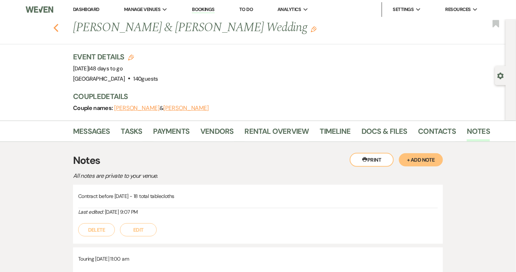
click at [58, 27] on use "button" at bounding box center [56, 28] width 5 height 8
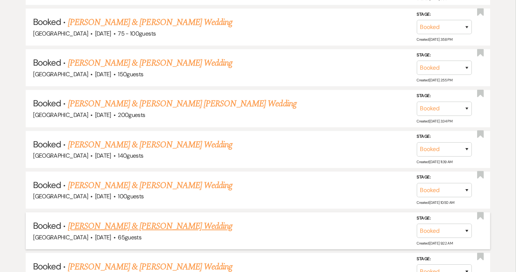
scroll to position [600, 0]
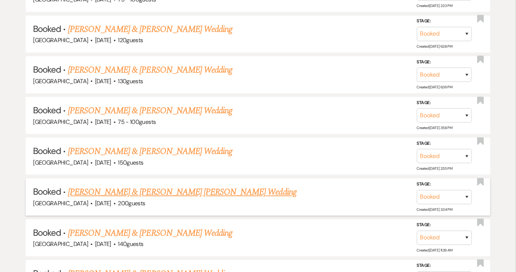
click at [131, 187] on link "[PERSON_NAME] & [PERSON_NAME] [PERSON_NAME] Wedding" at bounding box center [182, 192] width 228 height 13
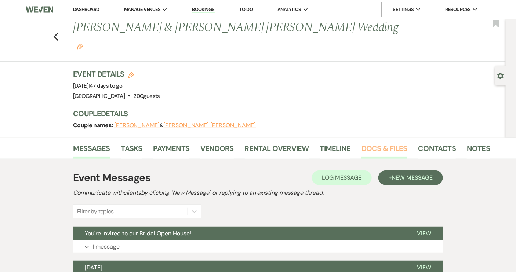
click at [373, 143] on link "Docs & Files" at bounding box center [383, 151] width 45 height 16
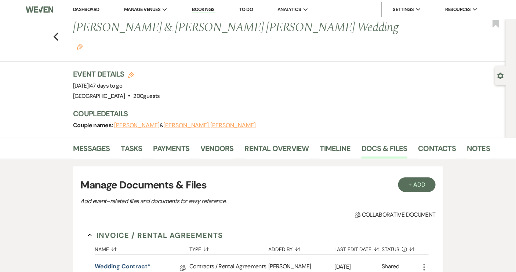
click at [62, 29] on div "Previous [PERSON_NAME] & [PERSON_NAME] [PERSON_NAME] Wedding Edit Bookmark" at bounding box center [250, 40] width 509 height 43
click at [58, 32] on icon "Previous" at bounding box center [56, 36] width 6 height 9
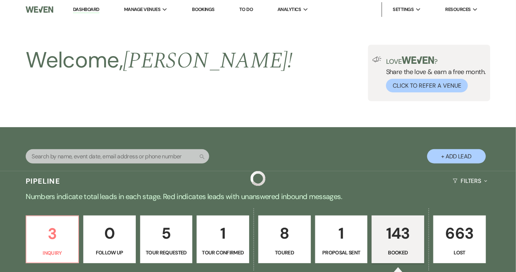
scroll to position [600, 0]
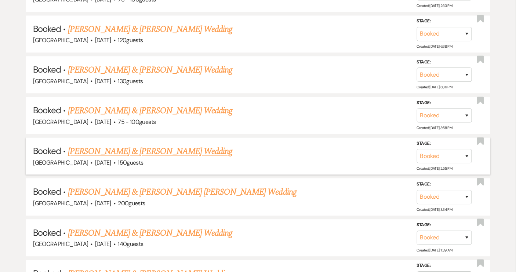
click at [154, 149] on link "[PERSON_NAME] & [PERSON_NAME] Wedding" at bounding box center [150, 151] width 164 height 13
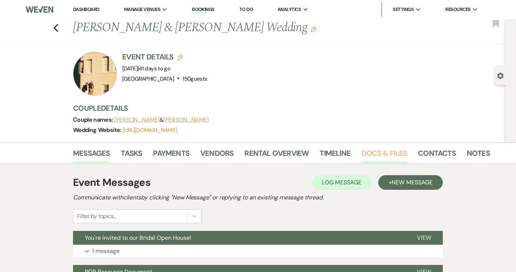
click at [388, 154] on link "Docs & Files" at bounding box center [383, 155] width 45 height 16
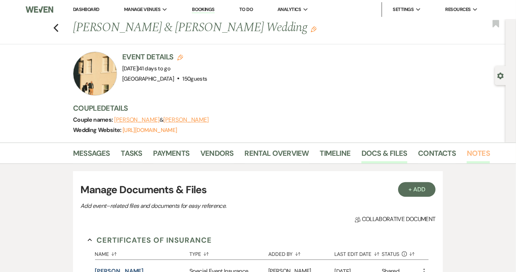
click at [478, 154] on link "Notes" at bounding box center [477, 155] width 23 height 16
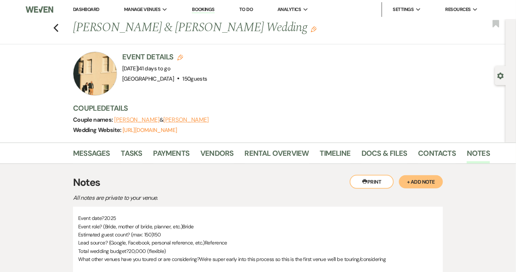
click at [421, 184] on button "+ Add Note" at bounding box center [421, 181] width 44 height 13
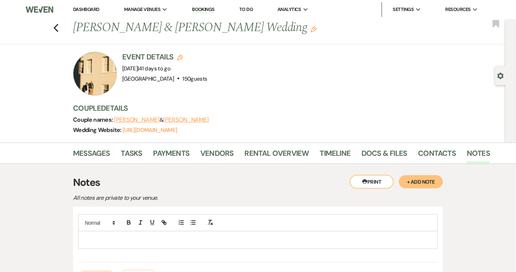
click at [99, 230] on div at bounding box center [257, 222] width 359 height 17
click at [98, 232] on div at bounding box center [257, 239] width 359 height 17
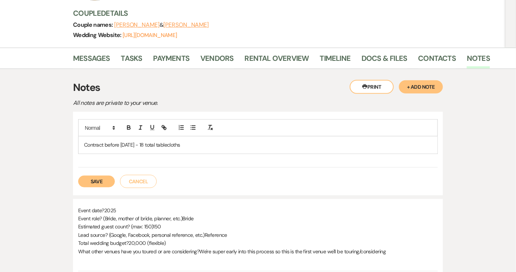
scroll to position [100, 0]
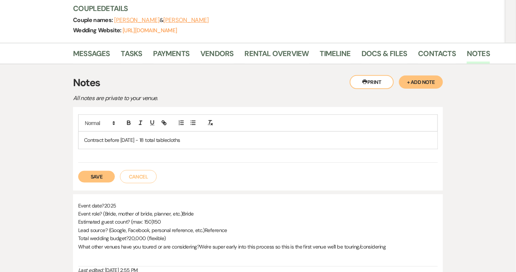
click at [79, 177] on button "Save" at bounding box center [96, 177] width 37 height 12
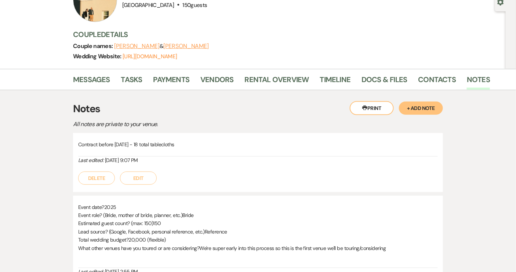
scroll to position [0, 0]
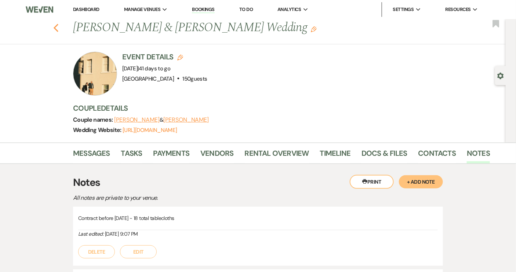
click at [56, 27] on icon "Previous" at bounding box center [56, 27] width 6 height 9
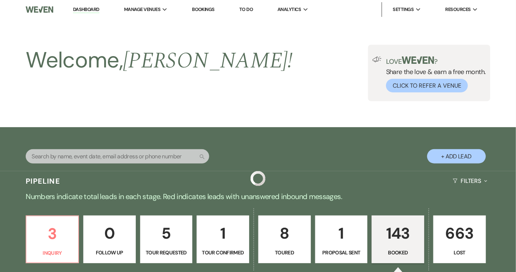
scroll to position [600, 0]
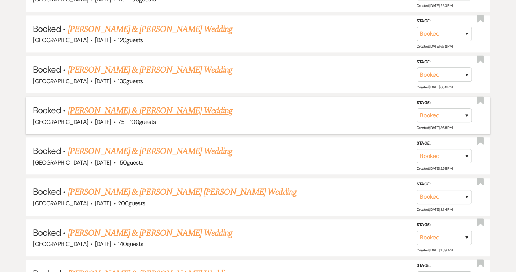
click at [109, 105] on link "[PERSON_NAME] & [PERSON_NAME] Wedding" at bounding box center [150, 110] width 164 height 13
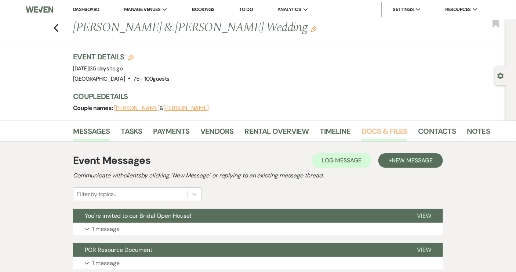
click at [397, 131] on link "Docs & Files" at bounding box center [383, 133] width 45 height 16
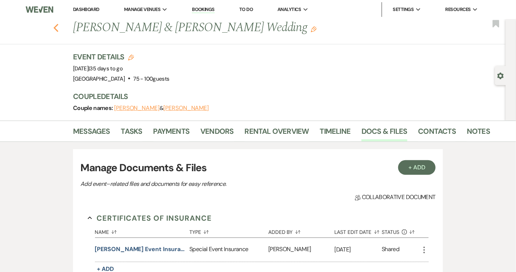
click at [59, 28] on icon "Previous" at bounding box center [56, 27] width 6 height 9
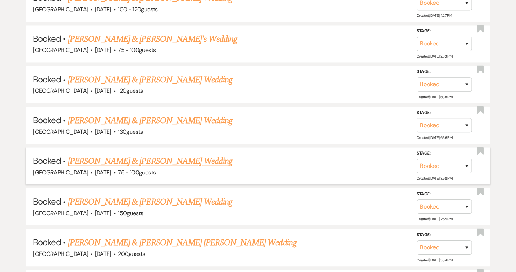
scroll to position [534, 0]
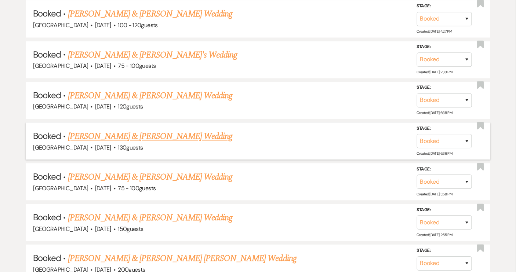
click at [127, 134] on link "[PERSON_NAME] & [PERSON_NAME] Wedding" at bounding box center [150, 136] width 164 height 13
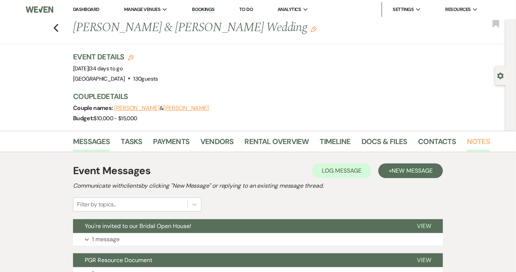
click at [471, 141] on link "Notes" at bounding box center [477, 144] width 23 height 16
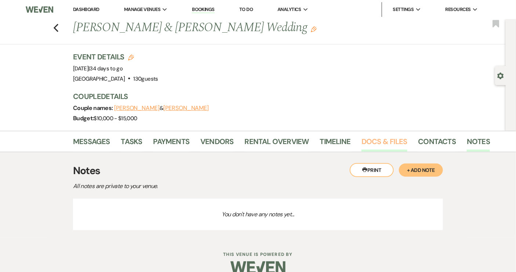
click at [387, 141] on link "Docs & Files" at bounding box center [383, 144] width 45 height 16
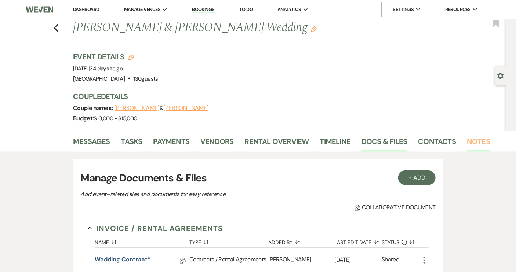
click at [467, 146] on link "Notes" at bounding box center [477, 144] width 23 height 16
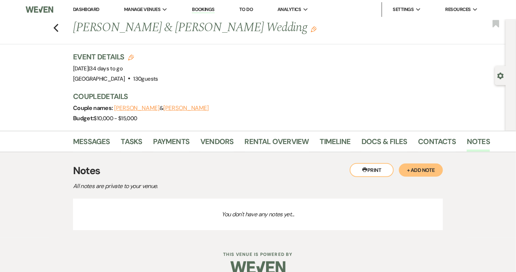
click at [414, 169] on button "+ Add Note" at bounding box center [421, 170] width 44 height 13
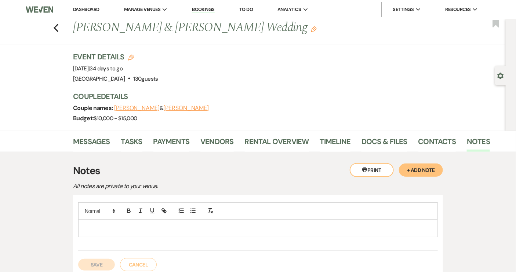
click at [116, 222] on div at bounding box center [257, 228] width 359 height 17
click at [91, 263] on button "Save" at bounding box center [96, 265] width 37 height 12
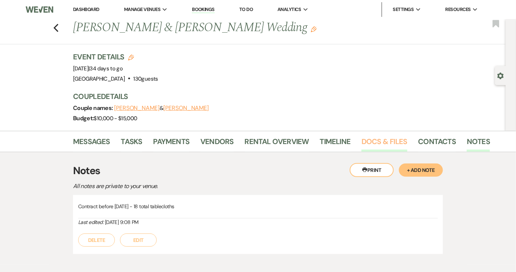
click at [391, 140] on link "Docs & Files" at bounding box center [383, 144] width 45 height 16
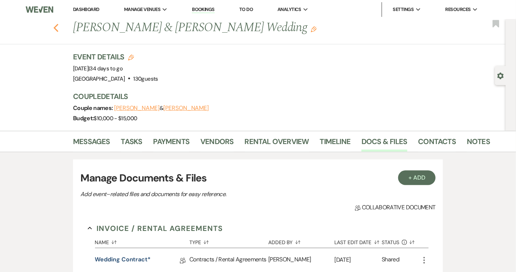
click at [59, 27] on icon "Previous" at bounding box center [56, 27] width 6 height 9
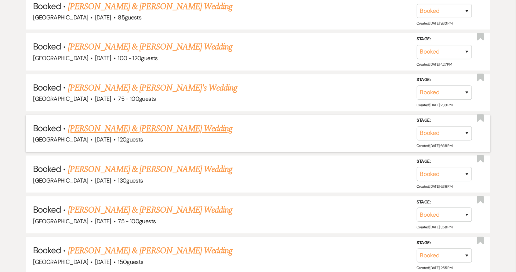
scroll to position [467, 0]
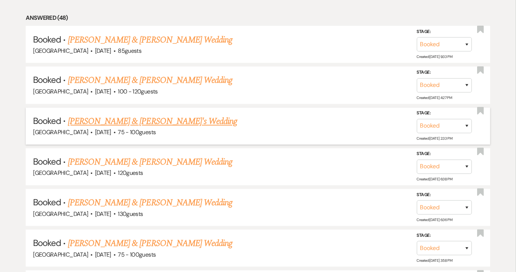
click at [172, 119] on link "[PERSON_NAME] & [PERSON_NAME]'s Wedding" at bounding box center [152, 121] width 169 height 13
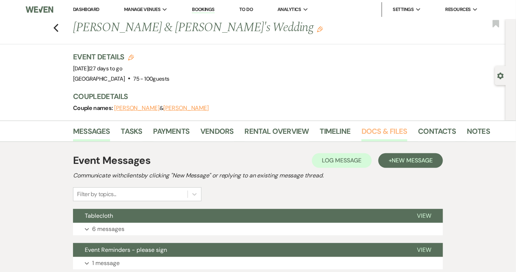
click at [380, 134] on link "Docs & Files" at bounding box center [383, 133] width 45 height 16
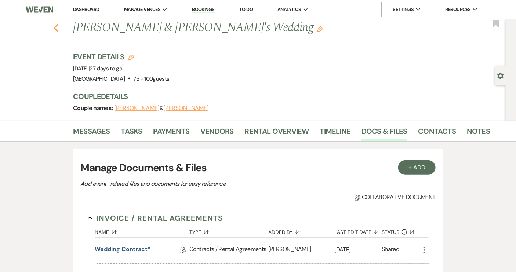
click at [57, 29] on icon "Previous" at bounding box center [56, 27] width 6 height 9
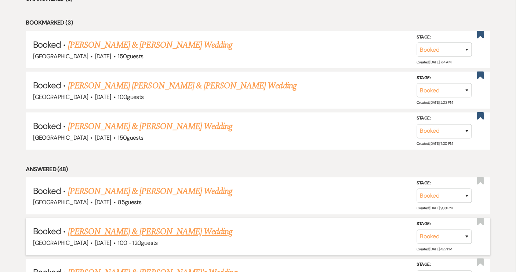
scroll to position [300, 0]
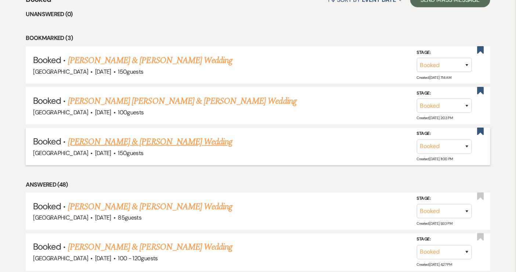
click at [180, 142] on link "[PERSON_NAME] & [PERSON_NAME] Wedding" at bounding box center [150, 141] width 164 height 13
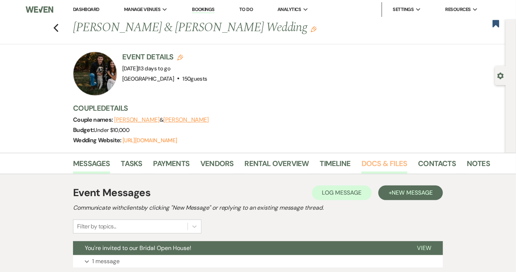
click at [396, 165] on link "Docs & Files" at bounding box center [383, 166] width 45 height 16
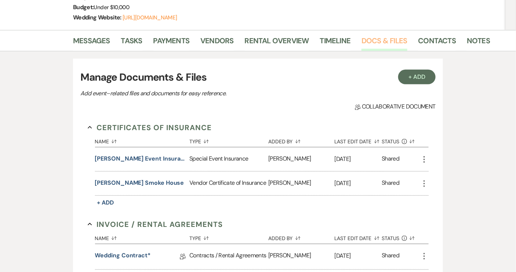
scroll to position [66, 0]
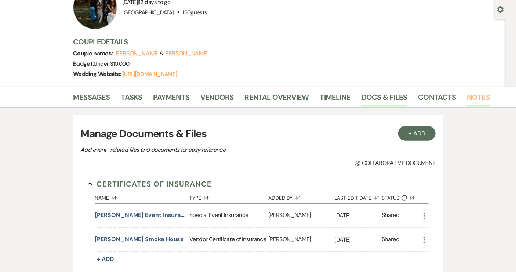
click at [476, 96] on link "Notes" at bounding box center [477, 99] width 23 height 16
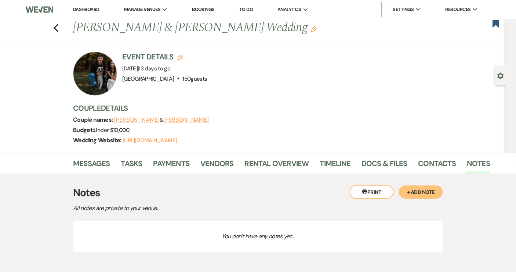
click at [421, 191] on button "+ Add Note" at bounding box center [421, 192] width 44 height 13
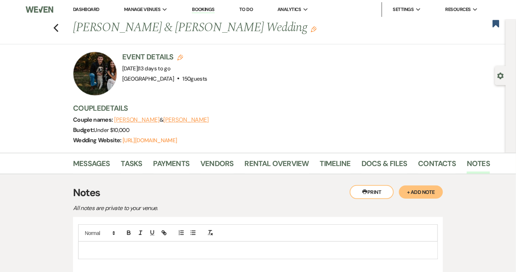
click at [117, 247] on p at bounding box center [258, 250] width 348 height 8
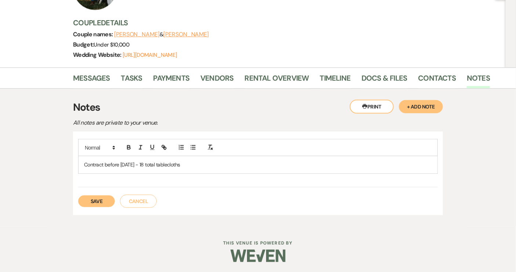
click at [105, 198] on button "Save" at bounding box center [96, 201] width 37 height 12
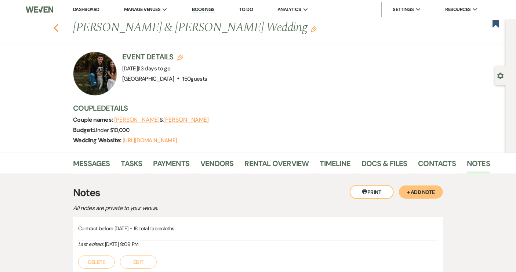
click at [57, 25] on icon "Previous" at bounding box center [56, 27] width 6 height 9
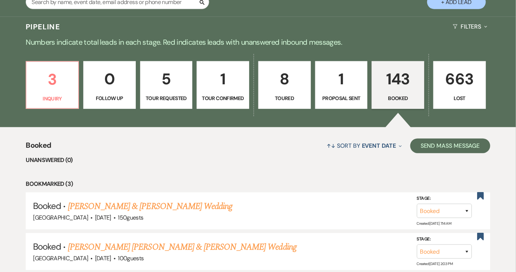
scroll to position [134, 0]
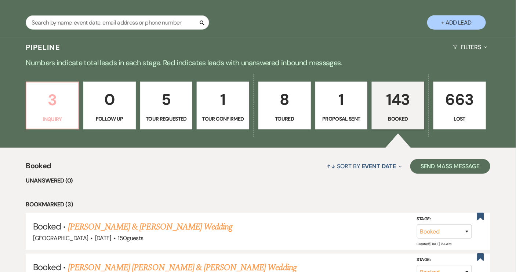
click at [33, 108] on p "3" at bounding box center [52, 100] width 43 height 25
